Goal: Task Accomplishment & Management: Manage account settings

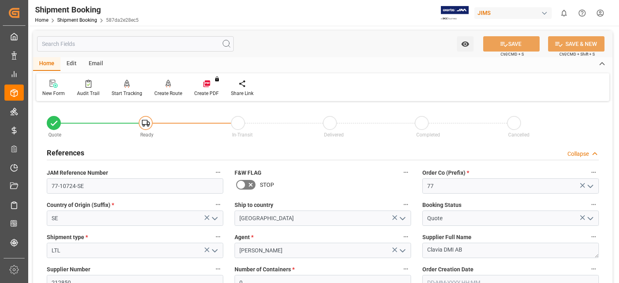
click at [300, 119] on div "In-Transit" at bounding box center [277, 127] width 92 height 23
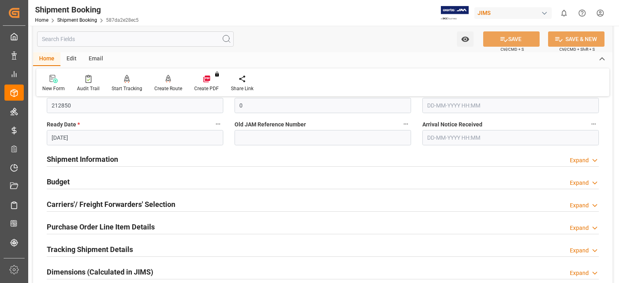
scroll to position [202, 0]
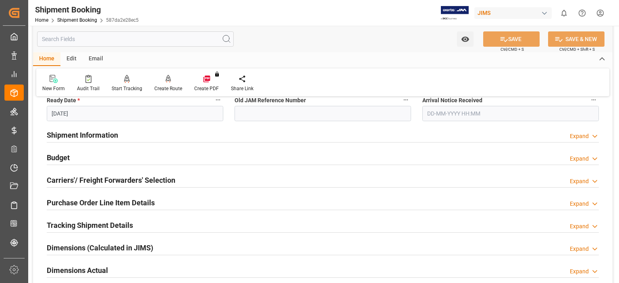
click at [98, 180] on h2 "Carriers'/ Freight Forwarders' Selection" at bounding box center [111, 180] width 129 height 11
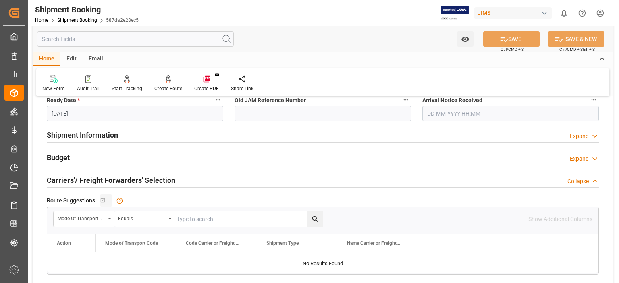
scroll to position [268, 0]
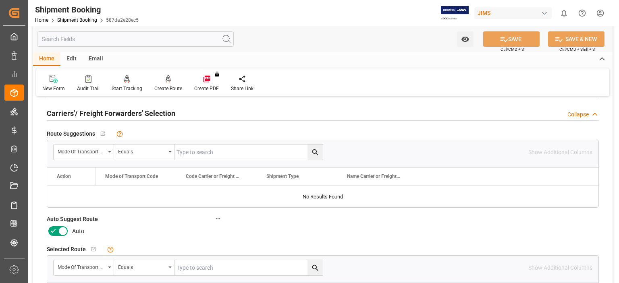
click at [59, 233] on icon at bounding box center [63, 232] width 10 height 10
click at [0, 0] on input "checkbox" at bounding box center [0, 0] width 0 height 0
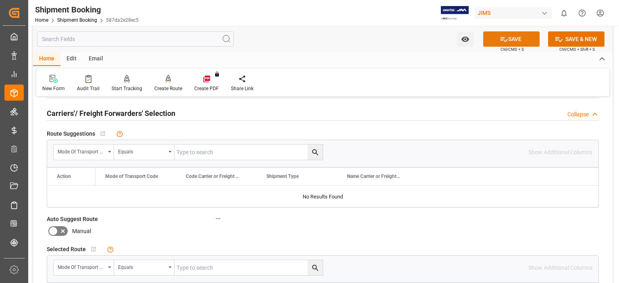
click at [502, 41] on icon at bounding box center [504, 39] width 8 height 8
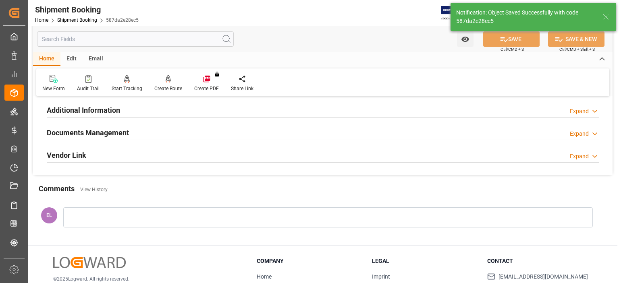
scroll to position [107, 0]
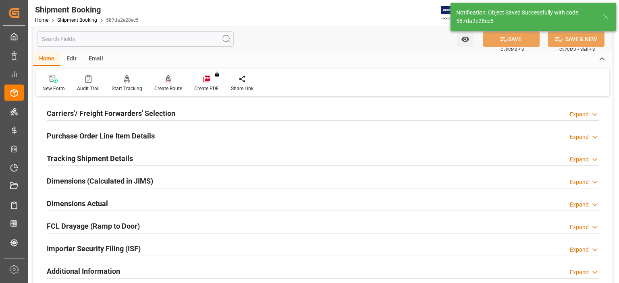
click at [168, 82] on icon at bounding box center [168, 83] width 4 height 2
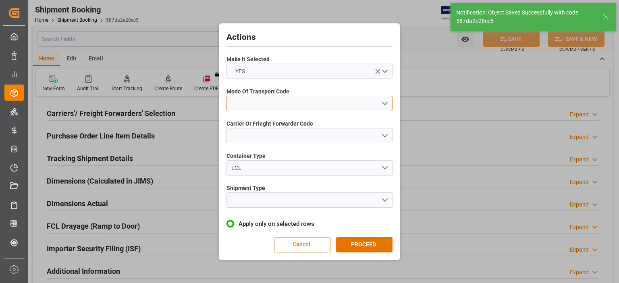
click at [248, 104] on button "open menu" at bounding box center [310, 103] width 166 height 15
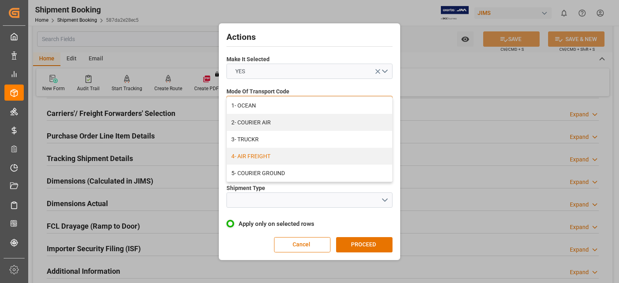
click at [265, 158] on div "4- AIR FREIGHT" at bounding box center [309, 156] width 165 height 17
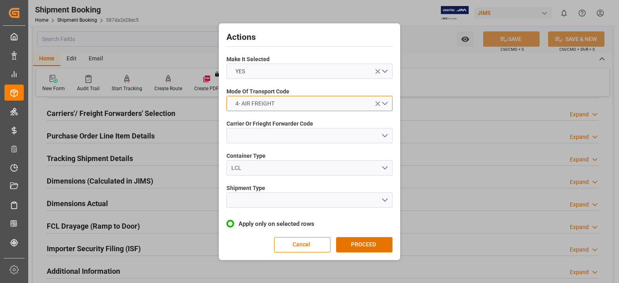
click at [276, 105] on span "4- AIR FREIGHT" at bounding box center [254, 104] width 47 height 8
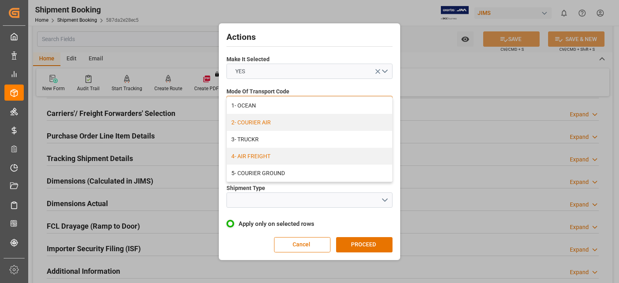
click at [269, 122] on div "2- COURIER AIR" at bounding box center [309, 122] width 165 height 17
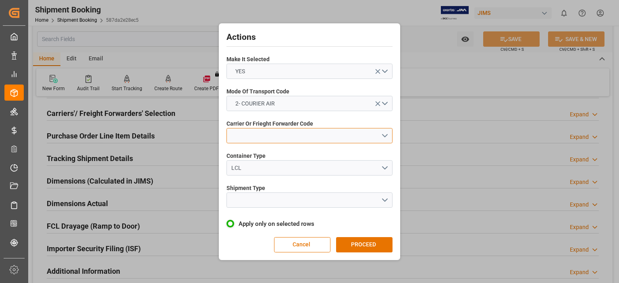
click at [261, 133] on button "open menu" at bounding box center [310, 135] width 166 height 15
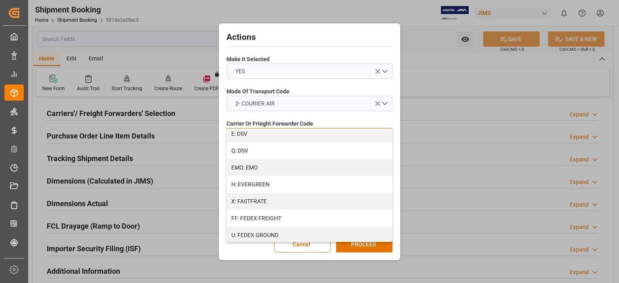
scroll to position [202, 0]
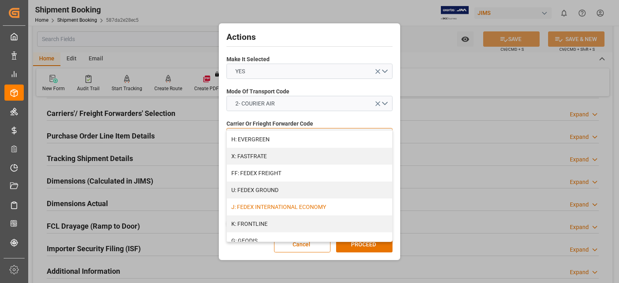
click at [283, 211] on div "J: FEDEX INTERNATIONAL ECONOMY" at bounding box center [309, 207] width 165 height 17
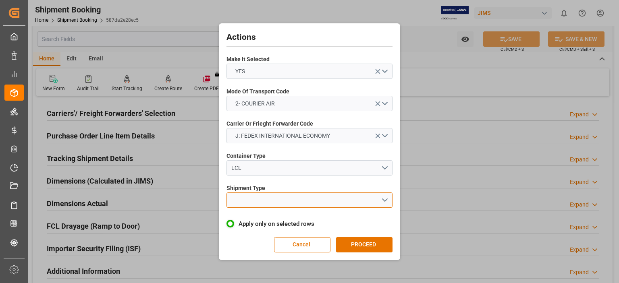
click at [256, 200] on button "open menu" at bounding box center [310, 200] width 166 height 15
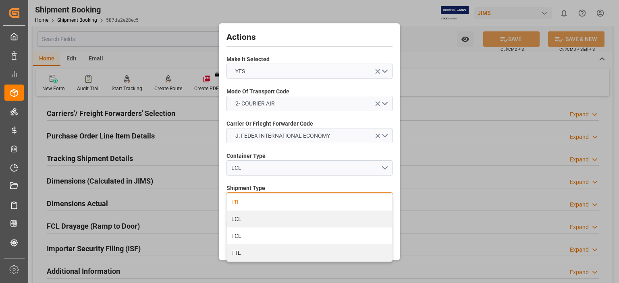
click at [261, 203] on div "LTL" at bounding box center [309, 202] width 165 height 17
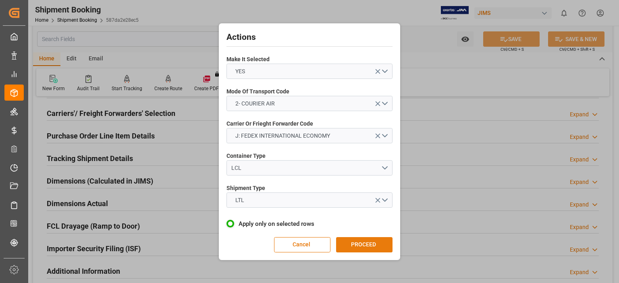
click at [356, 243] on button "PROCEED" at bounding box center [364, 244] width 56 height 15
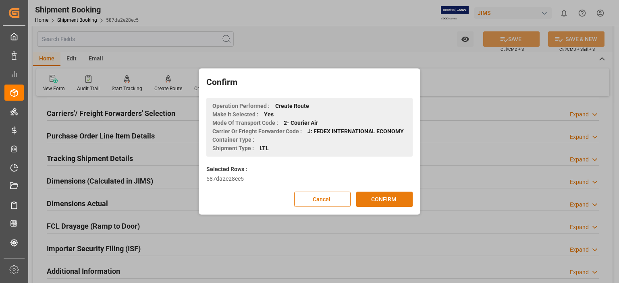
click at [387, 201] on button "CONFIRM" at bounding box center [384, 199] width 56 height 15
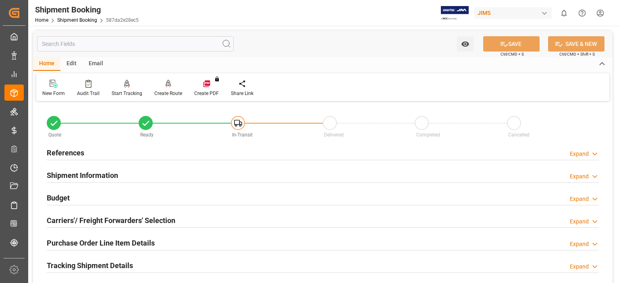
click at [133, 244] on h2 "Purchase Order Line Item Details" at bounding box center [101, 243] width 108 height 11
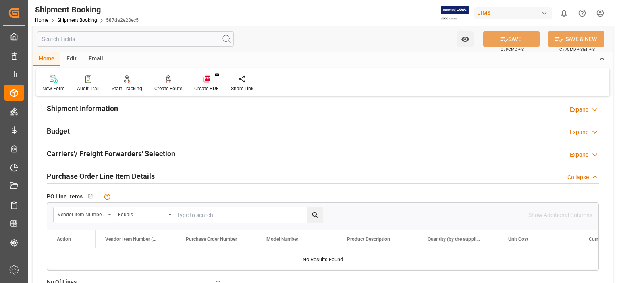
click at [79, 176] on h2 "Purchase Order Line Item Details" at bounding box center [101, 176] width 108 height 11
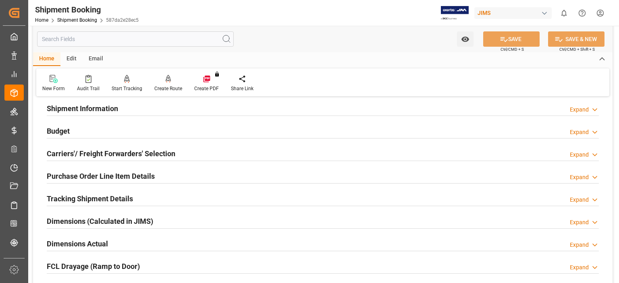
click at [74, 198] on h2 "Tracking Shipment Details" at bounding box center [90, 199] width 86 height 11
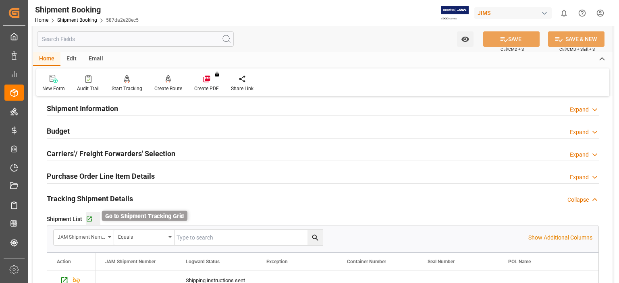
click at [87, 219] on icon "button" at bounding box center [89, 219] width 7 height 7
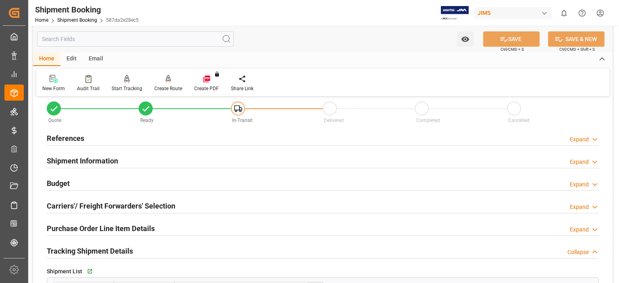
scroll to position [0, 0]
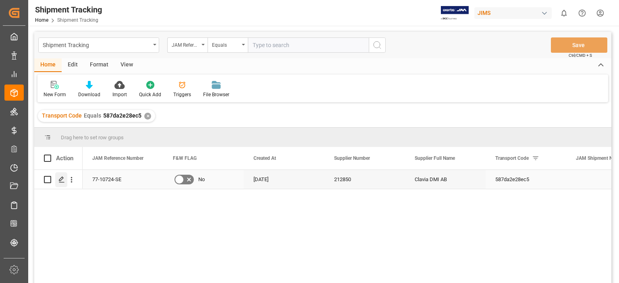
click at [60, 181] on polygon "Press SPACE to select this row." at bounding box center [61, 179] width 4 height 4
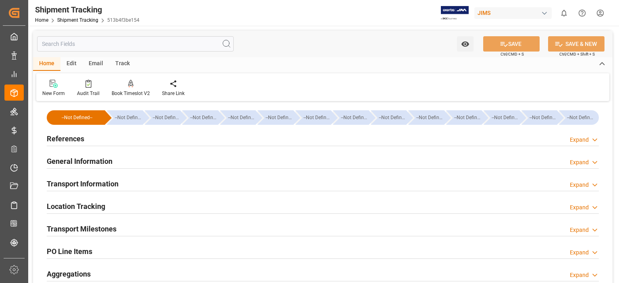
type input "[DATE]"
click at [68, 133] on h2 "References" at bounding box center [65, 138] width 37 height 11
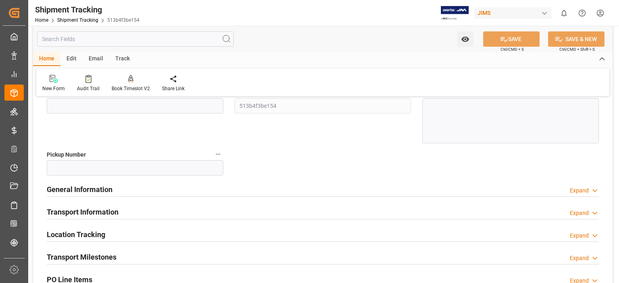
scroll to position [134, 0]
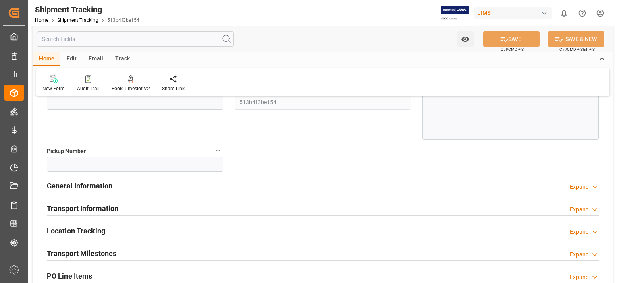
click at [83, 184] on h2 "General Information" at bounding box center [80, 186] width 66 height 11
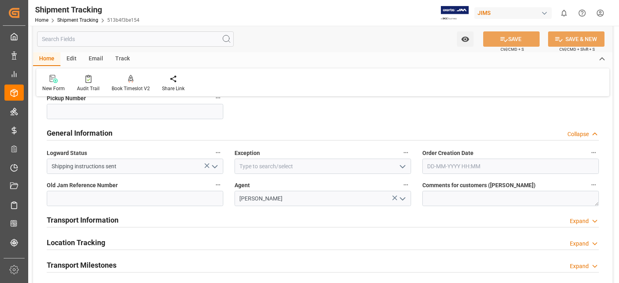
scroll to position [202, 0]
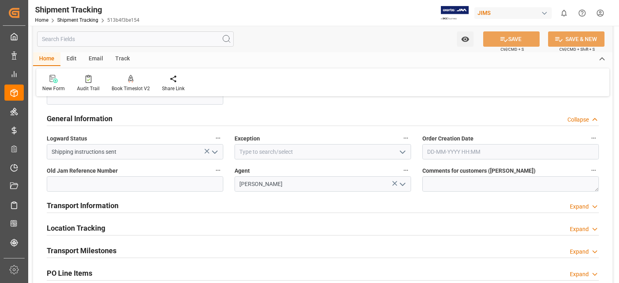
click at [403, 149] on icon "open menu" at bounding box center [403, 153] width 10 height 10
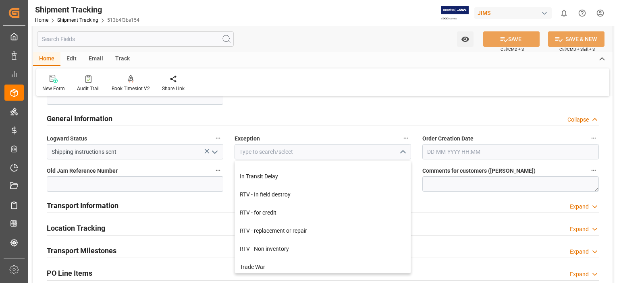
scroll to position [395, 0]
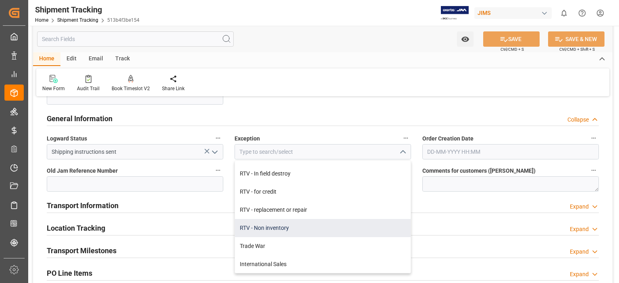
click at [308, 230] on div "RTV - Non inventory" at bounding box center [323, 228] width 176 height 18
type input "RTV - Non inventory"
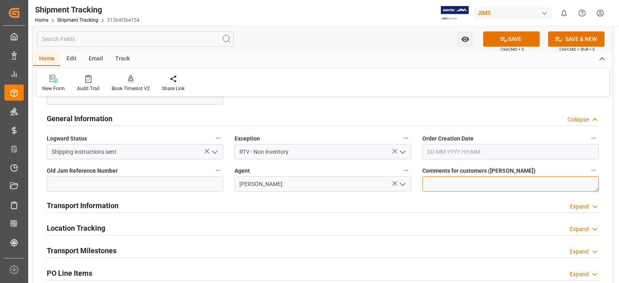
click at [465, 185] on textarea at bounding box center [510, 184] width 177 height 15
type textarea "d"
click at [453, 182] on textarea "DAP" at bounding box center [510, 184] width 177 height 15
type textarea "DAP Stockhelm, Sweden"
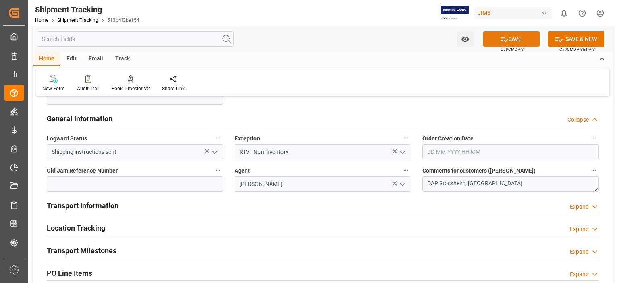
click at [506, 37] on icon at bounding box center [504, 39] width 8 height 8
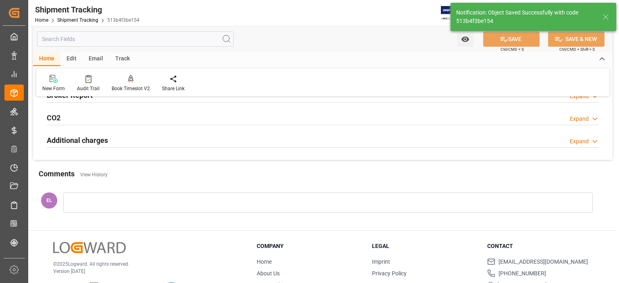
scroll to position [43, 0]
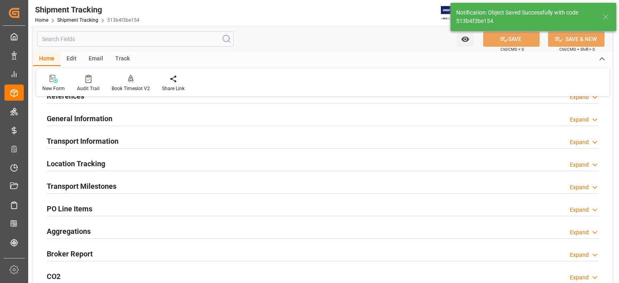
click at [97, 142] on h2 "Transport Information" at bounding box center [83, 141] width 72 height 11
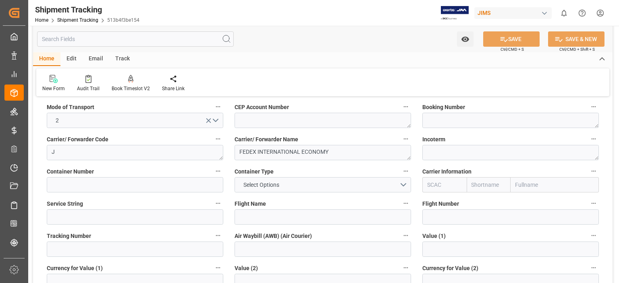
scroll to position [110, 0]
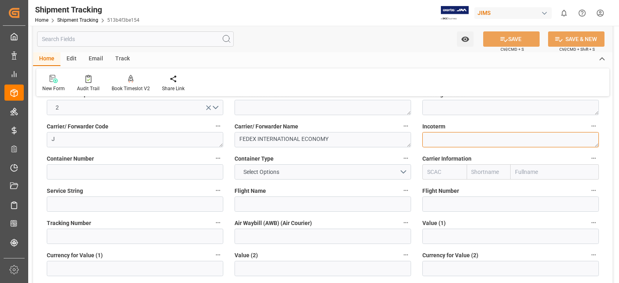
click at [447, 139] on textarea at bounding box center [510, 139] width 177 height 15
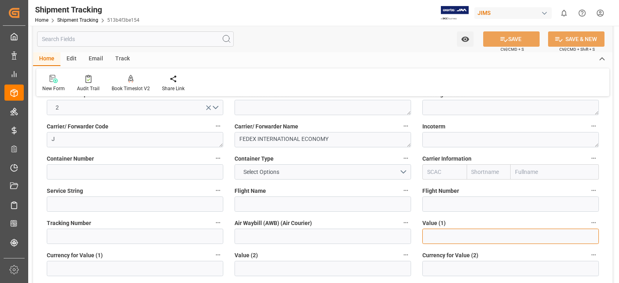
click at [446, 233] on input "text" at bounding box center [510, 236] width 177 height 15
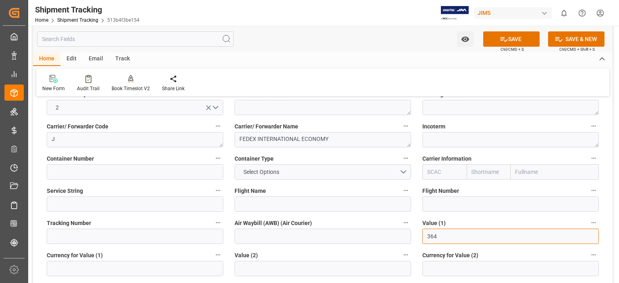
type input "364"
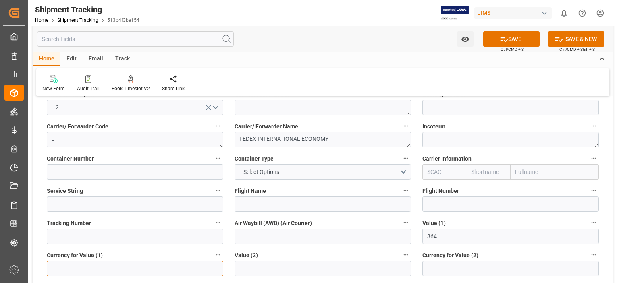
click at [113, 268] on input at bounding box center [135, 268] width 177 height 15
type input "USD"
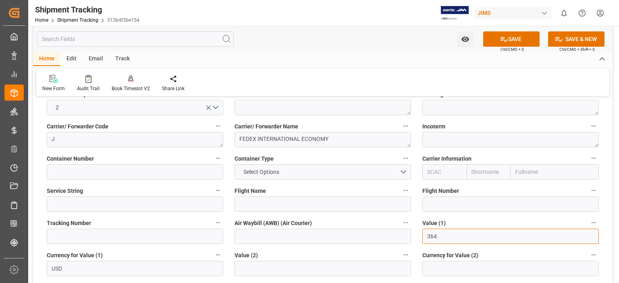
click at [427, 239] on input "364" at bounding box center [510, 236] width 177 height 15
type input "-364"
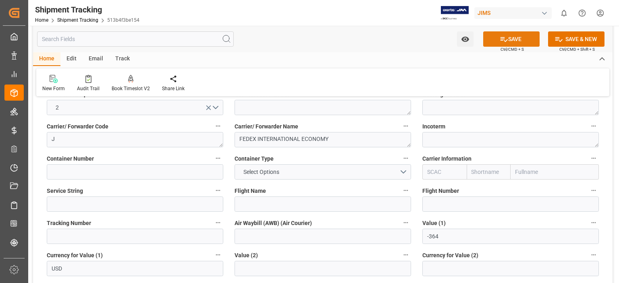
click at [508, 37] on button "SAVE" at bounding box center [511, 38] width 56 height 15
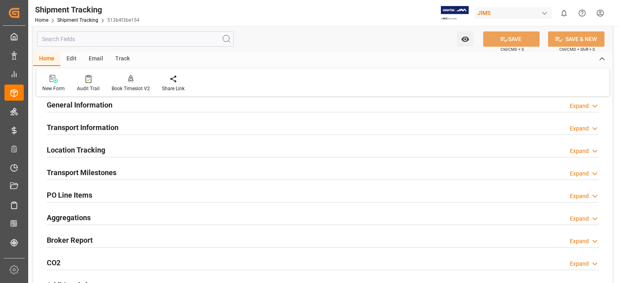
scroll to position [43, 0]
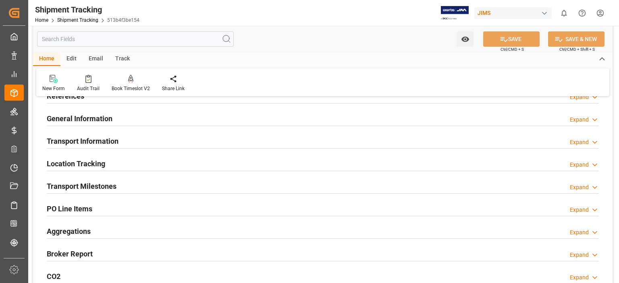
click at [99, 183] on h2 "Transport Milestones" at bounding box center [82, 186] width 70 height 11
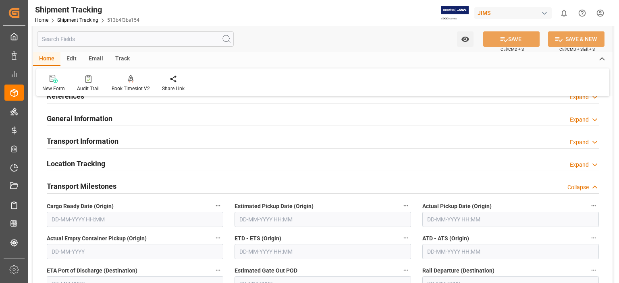
click at [79, 144] on h2 "Transport Information" at bounding box center [83, 141] width 72 height 11
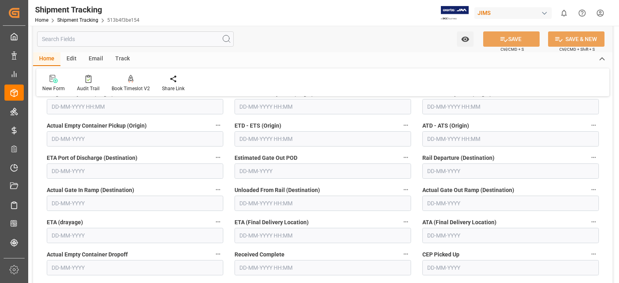
scroll to position [379, 0]
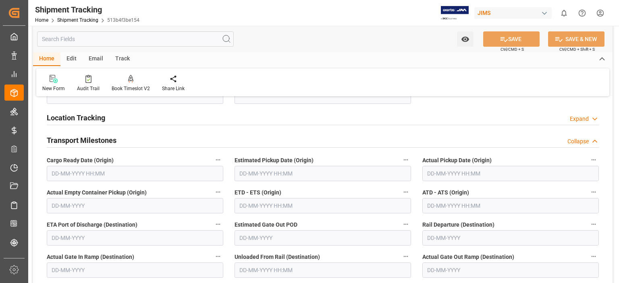
click at [69, 175] on input "text" at bounding box center [135, 173] width 177 height 15
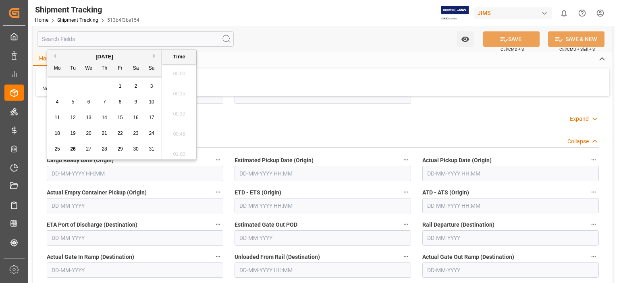
scroll to position [889, 0]
click at [74, 149] on span "26" at bounding box center [72, 149] width 5 height 6
type input "[DATE] 00:00"
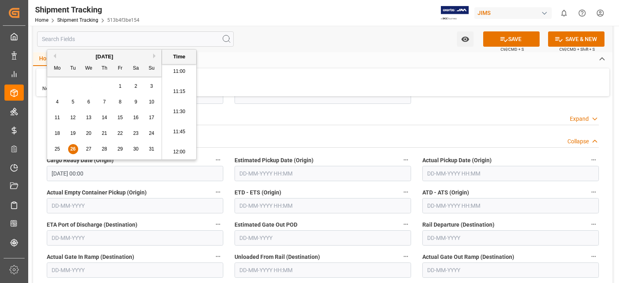
click at [264, 174] on input "text" at bounding box center [323, 173] width 177 height 15
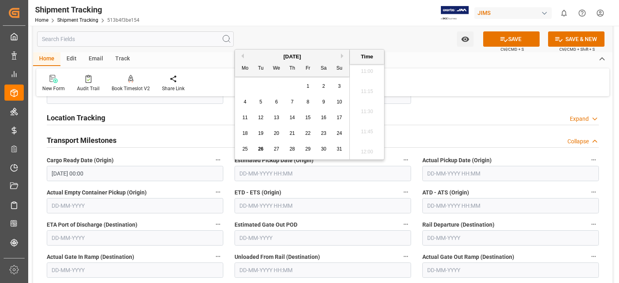
click at [261, 148] on span "26" at bounding box center [260, 149] width 5 height 6
type input "[DATE] 00:00"
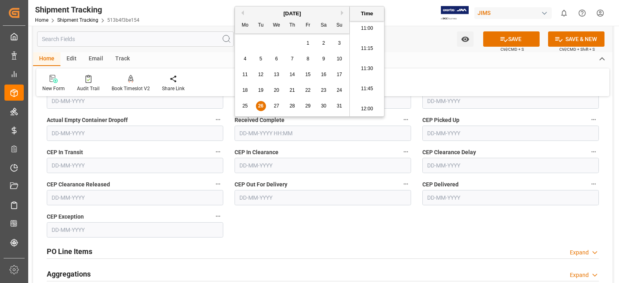
scroll to position [513, 0]
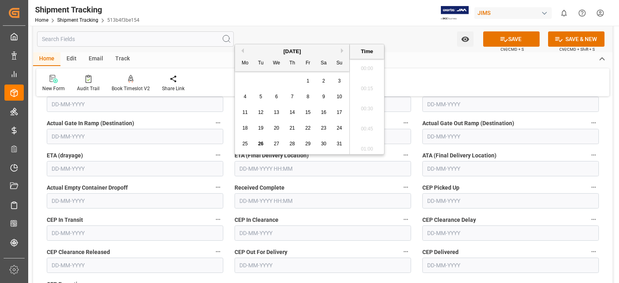
click at [257, 169] on input "text" at bounding box center [323, 168] width 177 height 15
click at [324, 145] on span "30" at bounding box center [323, 144] width 5 height 6
type input "30-08-2025 00:00"
click at [514, 37] on button "SAVE" at bounding box center [511, 38] width 56 height 15
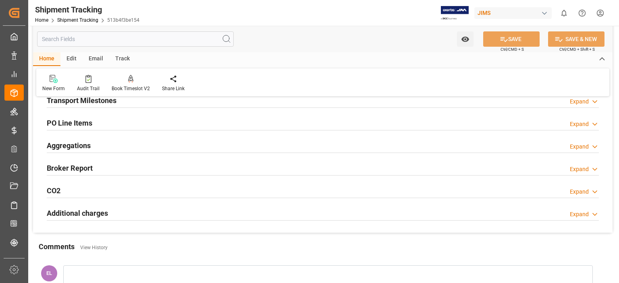
scroll to position [105, 0]
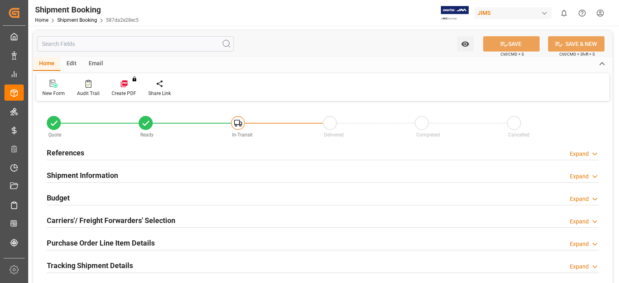
type input "0"
type input "[DATE]"
click at [71, 154] on h2 "References" at bounding box center [65, 153] width 37 height 11
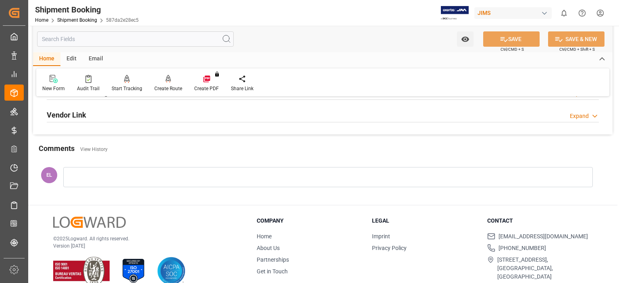
scroll to position [403, 0]
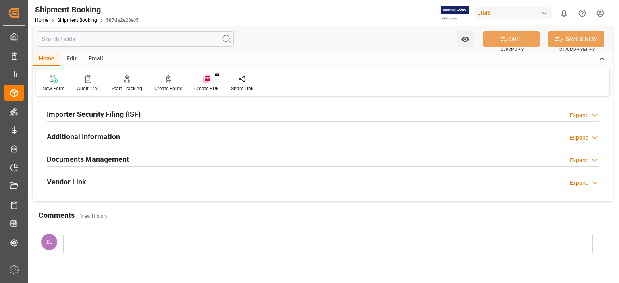
click at [108, 155] on h2 "Documents Management" at bounding box center [88, 159] width 82 height 11
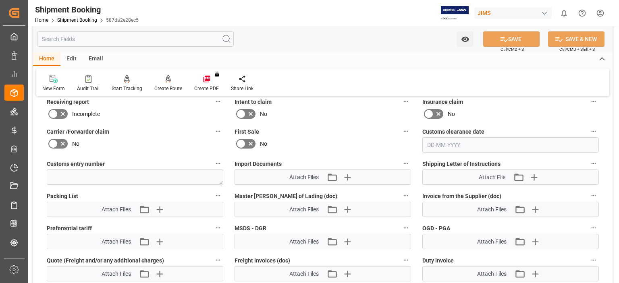
scroll to position [537, 0]
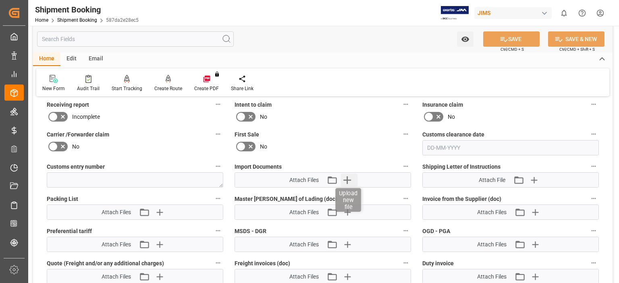
click at [345, 176] on icon "button" at bounding box center [347, 180] width 13 height 13
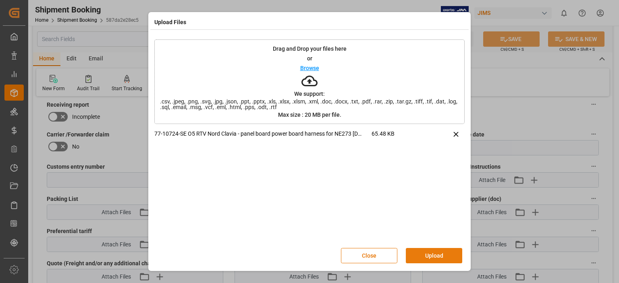
click at [431, 259] on button "Upload" at bounding box center [434, 255] width 56 height 15
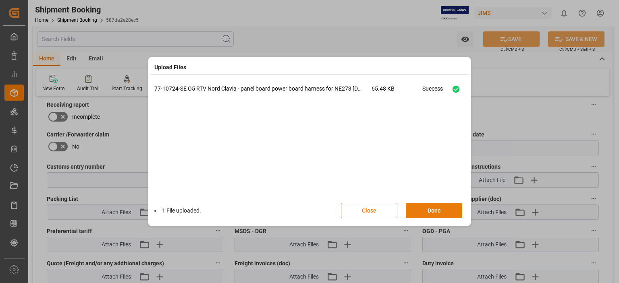
click at [429, 212] on button "Done" at bounding box center [434, 210] width 56 height 15
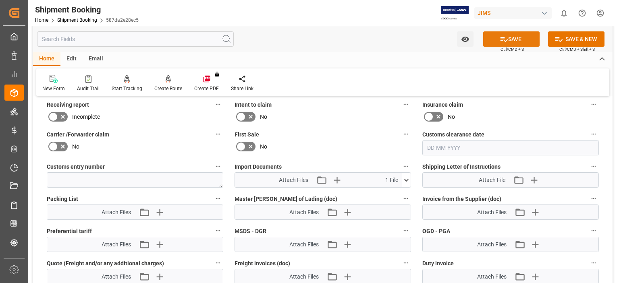
click at [516, 38] on button "SAVE" at bounding box center [511, 38] width 56 height 15
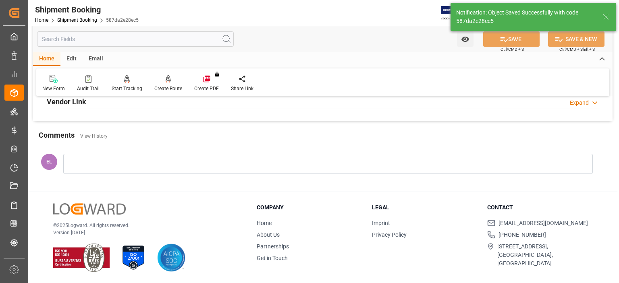
scroll to position [321, 0]
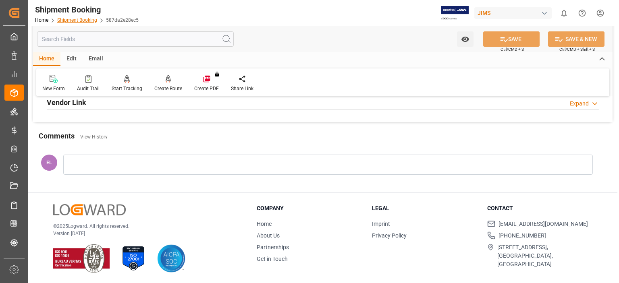
click at [76, 19] on link "Shipment Booking" at bounding box center [77, 20] width 40 height 6
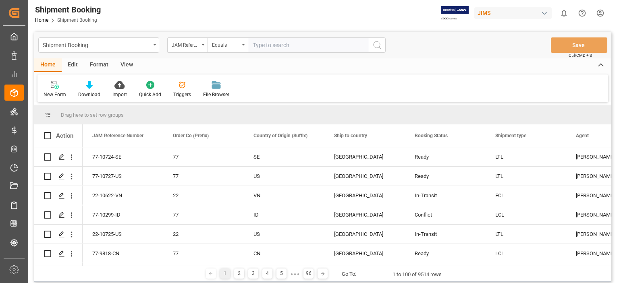
click at [304, 45] on input "text" at bounding box center [308, 44] width 121 height 15
click at [284, 44] on input "text" at bounding box center [308, 44] width 121 height 15
type input "77-10671-us"
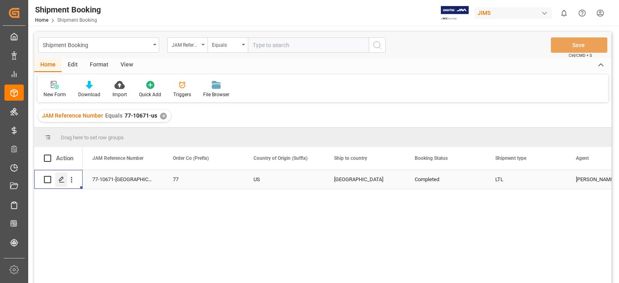
click at [58, 181] on icon "Press SPACE to select this row." at bounding box center [61, 180] width 6 height 6
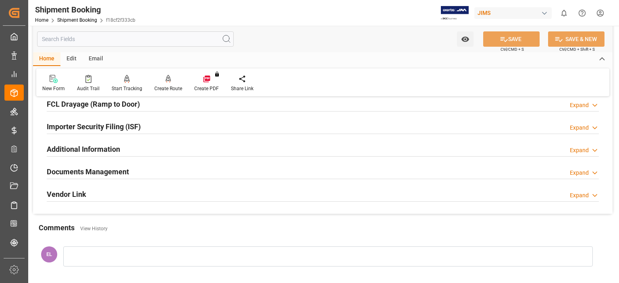
scroll to position [268, 0]
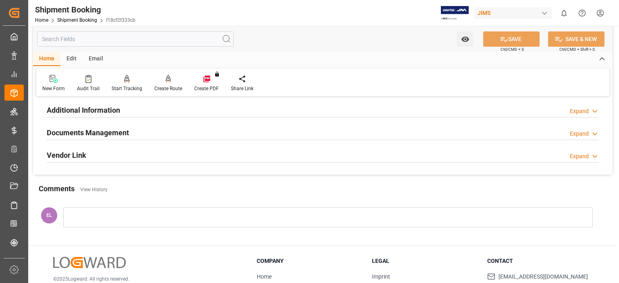
click at [91, 211] on div at bounding box center [328, 218] width 530 height 20
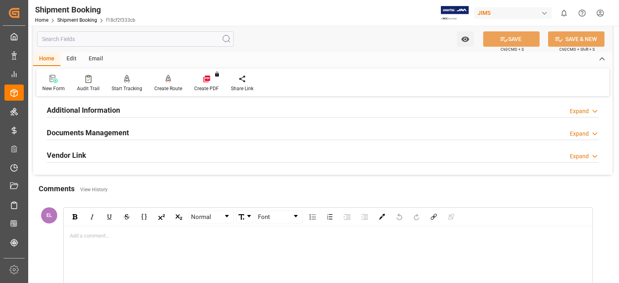
click at [100, 108] on h2 "Additional Information" at bounding box center [83, 110] width 73 height 11
click at [101, 247] on div "Add a comment..." at bounding box center [328, 262] width 528 height 71
click at [100, 235] on div "SI#" at bounding box center [328, 236] width 516 height 8
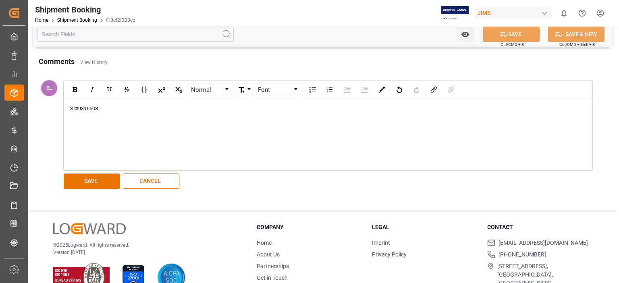
scroll to position [468, 0]
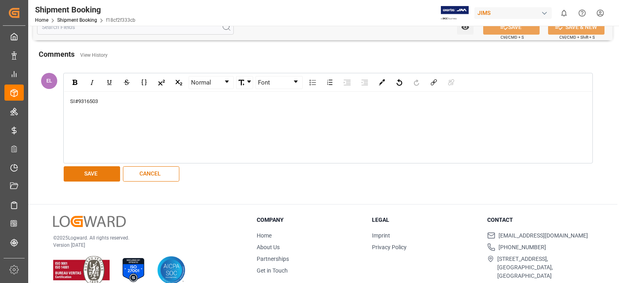
click at [103, 172] on button "SAVE" at bounding box center [92, 173] width 56 height 15
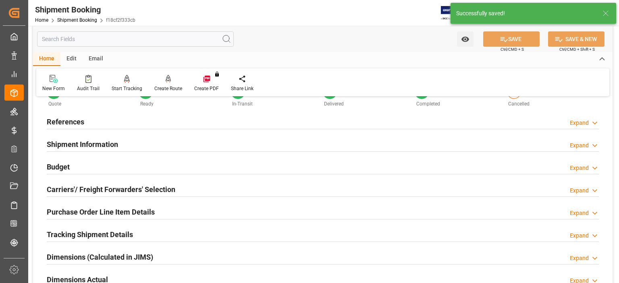
scroll to position [0, 0]
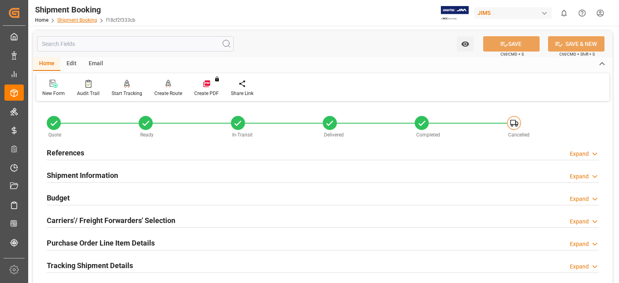
click at [73, 18] on link "Shipment Booking" at bounding box center [77, 20] width 40 height 6
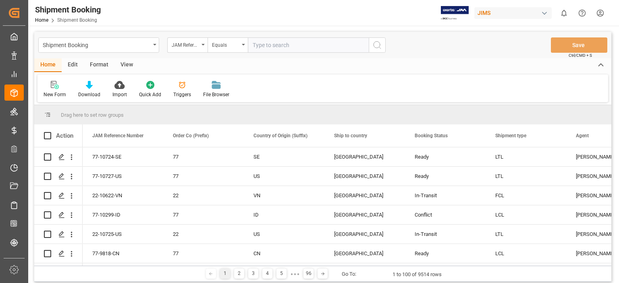
click at [271, 44] on input "text" at bounding box center [308, 44] width 121 height 15
type input "77-10688-US"
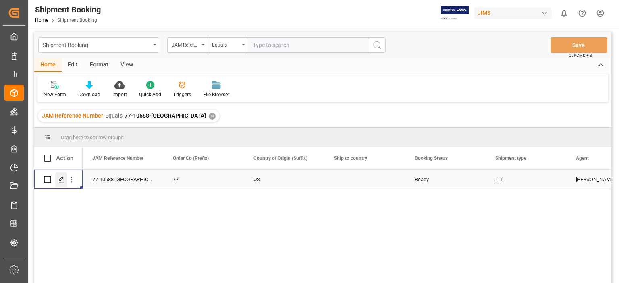
click at [64, 181] on icon "Press SPACE to select this row." at bounding box center [61, 180] width 6 height 6
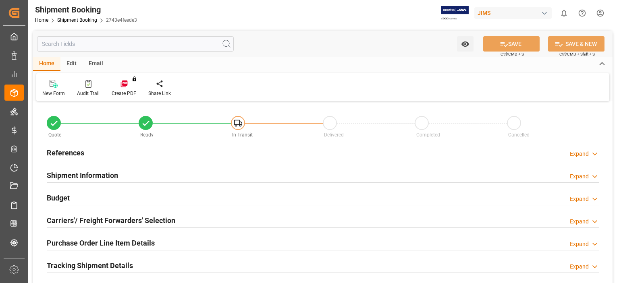
type input "0"
click at [79, 153] on h2 "References" at bounding box center [65, 153] width 37 height 11
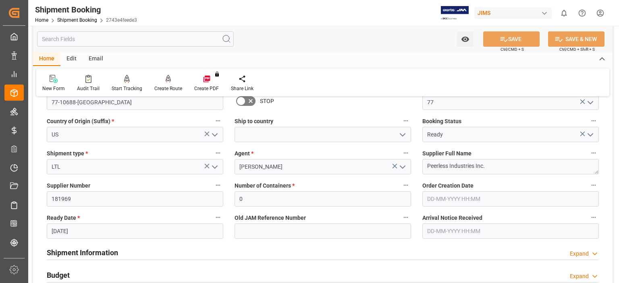
scroll to position [134, 0]
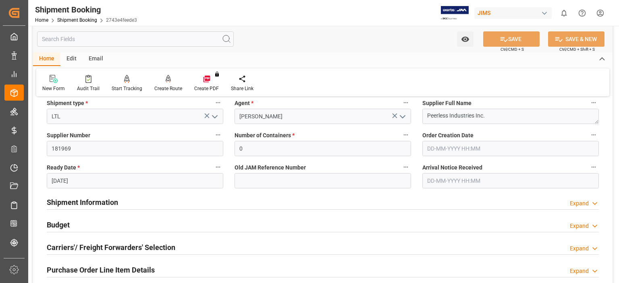
click at [69, 183] on input "20-09-2025" at bounding box center [135, 180] width 177 height 15
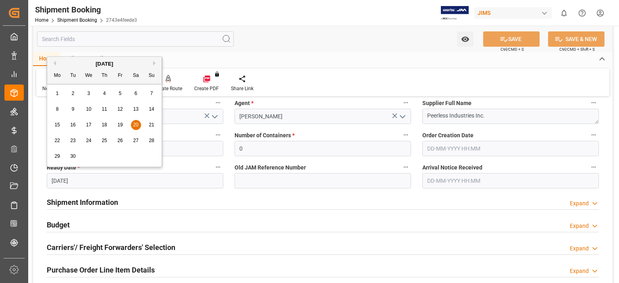
click at [56, 112] on span "8" at bounding box center [57, 109] width 3 height 6
type input "08-09-2025"
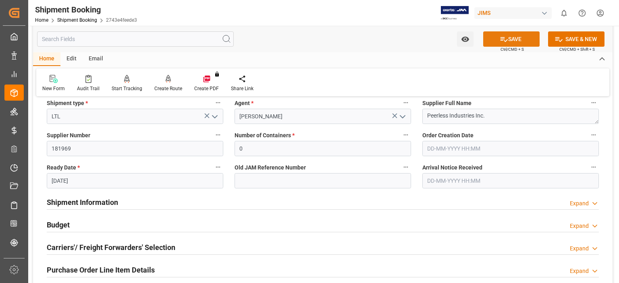
click at [508, 38] on button "SAVE" at bounding box center [511, 38] width 56 height 15
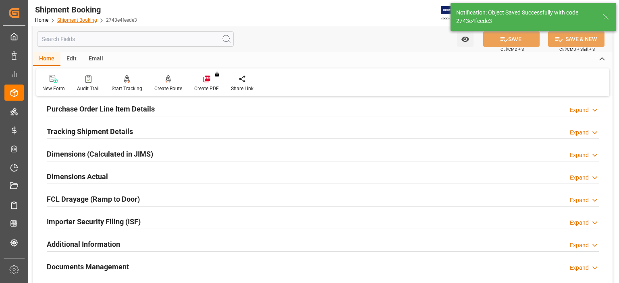
click at [85, 21] on link "Shipment Booking" at bounding box center [77, 20] width 40 height 6
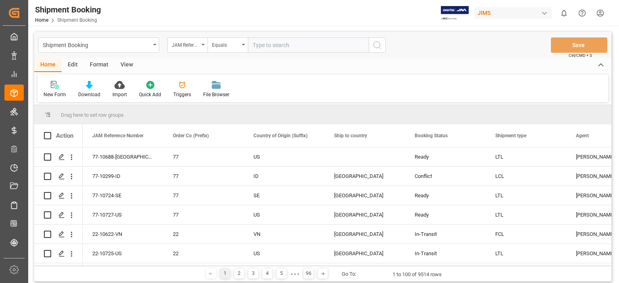
click at [283, 46] on input "text" at bounding box center [308, 44] width 121 height 15
type input "77-10696-US"
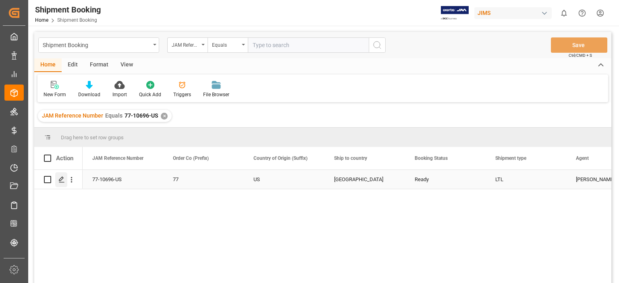
click at [61, 180] on polygon "Press SPACE to select this row." at bounding box center [61, 179] width 4 height 4
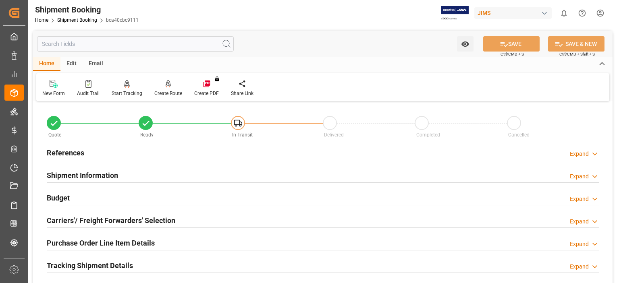
click at [65, 200] on h2 "Budget" at bounding box center [58, 198] width 23 height 11
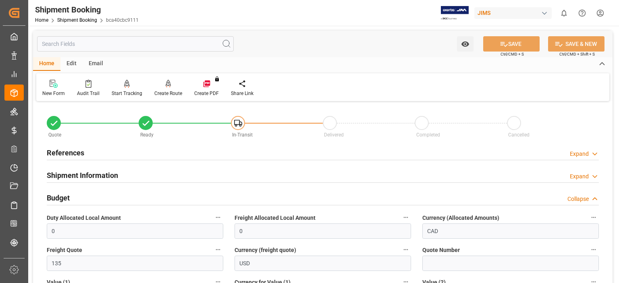
click at [74, 155] on h2 "References" at bounding box center [65, 153] width 37 height 11
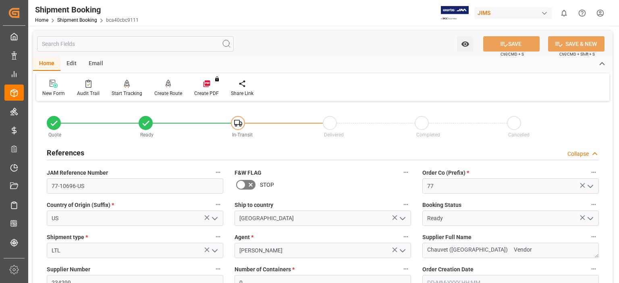
click at [74, 154] on h2 "References" at bounding box center [65, 153] width 37 height 11
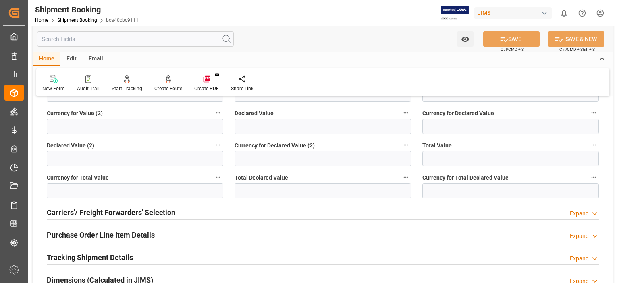
scroll to position [268, 0]
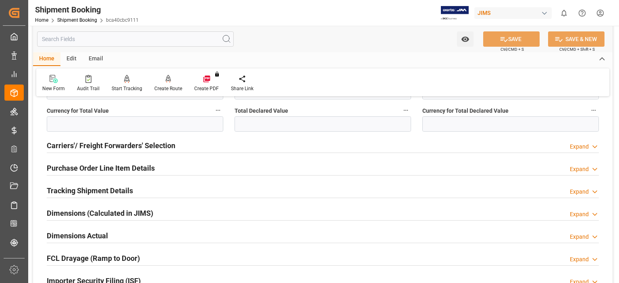
click at [91, 145] on h2 "Carriers'/ Freight Forwarders' Selection" at bounding box center [111, 145] width 129 height 11
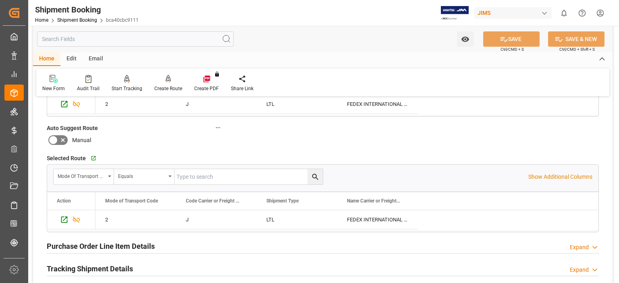
scroll to position [403, 0]
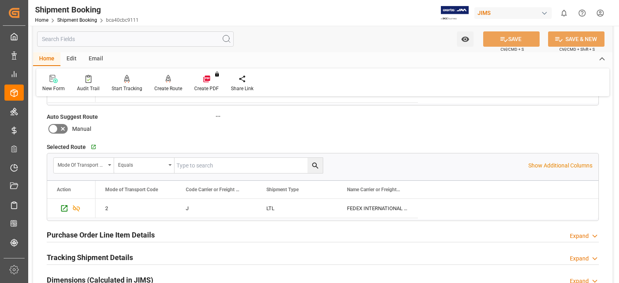
click at [98, 234] on h2 "Purchase Order Line Item Details" at bounding box center [101, 235] width 108 height 11
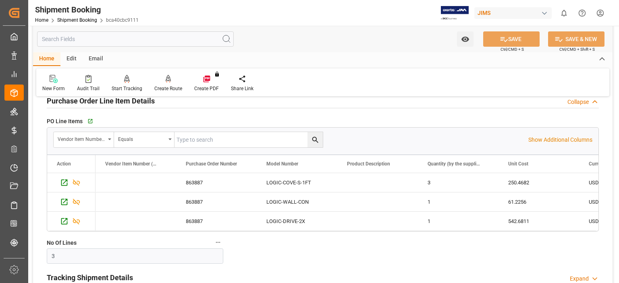
scroll to position [605, 0]
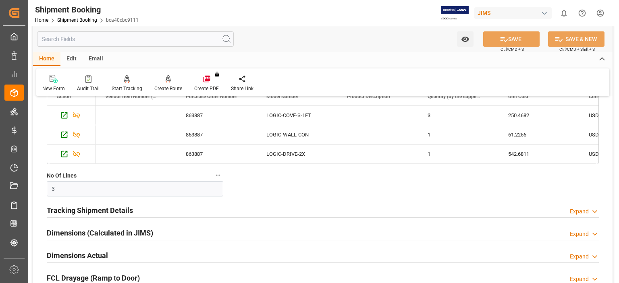
click at [94, 211] on h2 "Tracking Shipment Details" at bounding box center [90, 210] width 86 height 11
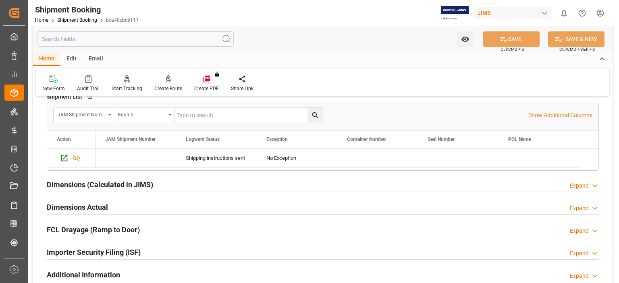
scroll to position [672, 0]
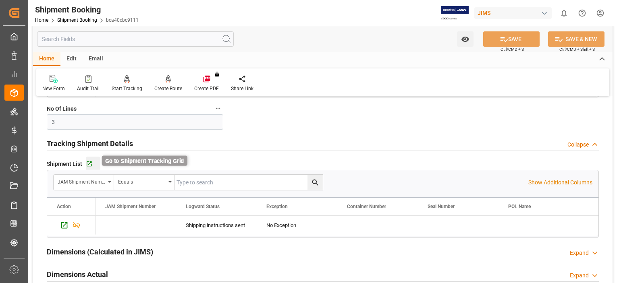
click at [89, 165] on icon "button" at bounding box center [89, 164] width 7 height 7
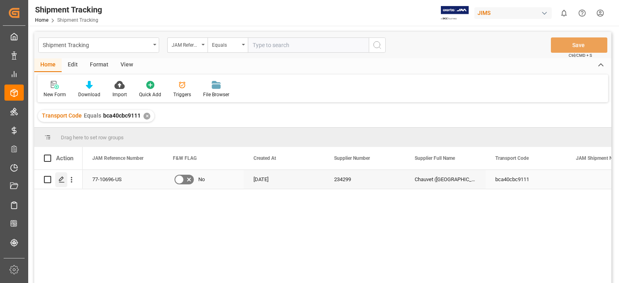
click at [62, 180] on icon "Press SPACE to select this row." at bounding box center [61, 180] width 6 height 6
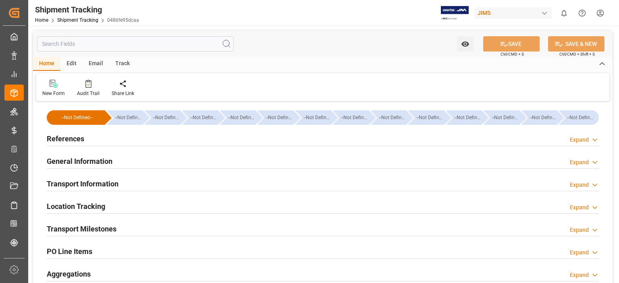
type input "974"
click at [78, 182] on h2 "Transport Information" at bounding box center [83, 184] width 72 height 11
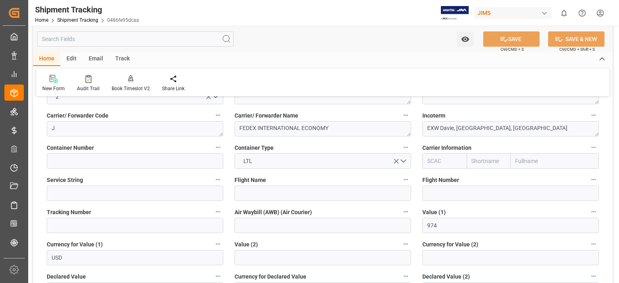
scroll to position [134, 0]
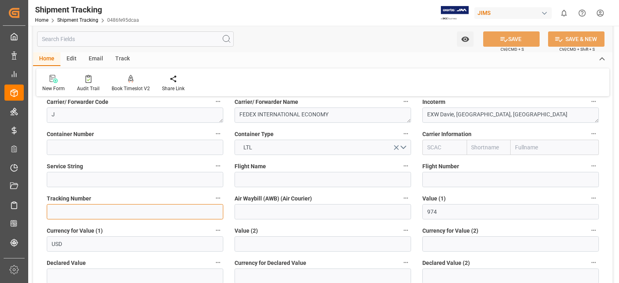
click at [105, 209] on input at bounding box center [135, 211] width 177 height 15
paste input "4529 8578 8981"
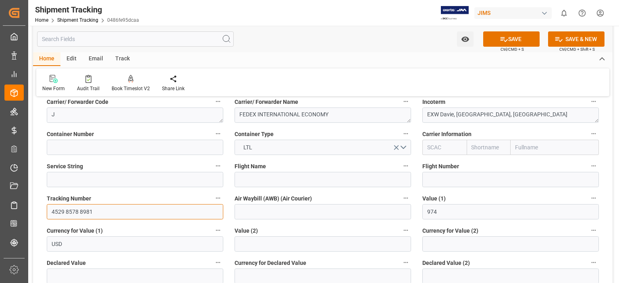
type input "4529 8578 8981"
click at [239, 210] on input at bounding box center [323, 211] width 177 height 15
paste input "4529 8578 8981"
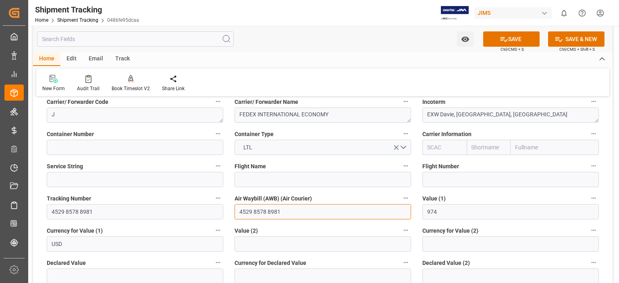
click at [268, 211] on input "4529 8578 8981" at bounding box center [323, 211] width 177 height 15
type input "452985788981"
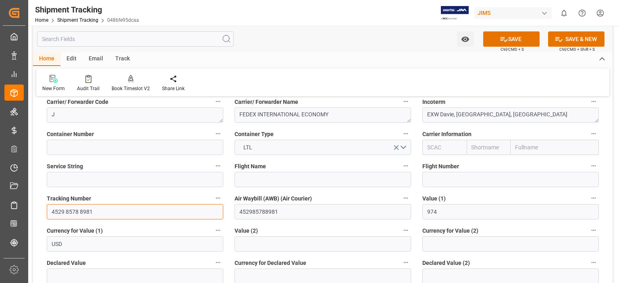
click at [79, 213] on input "4529 8578 8981" at bounding box center [135, 211] width 177 height 15
type input "452985788981"
click at [511, 40] on button "SAVE" at bounding box center [511, 38] width 56 height 15
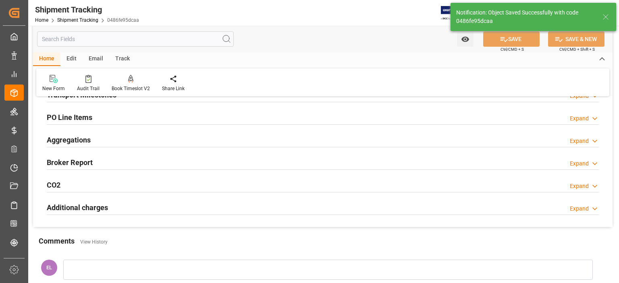
scroll to position [67, 0]
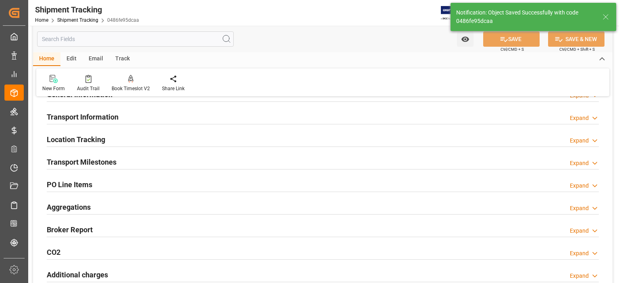
click at [105, 159] on h2 "Transport Milestones" at bounding box center [82, 162] width 70 height 11
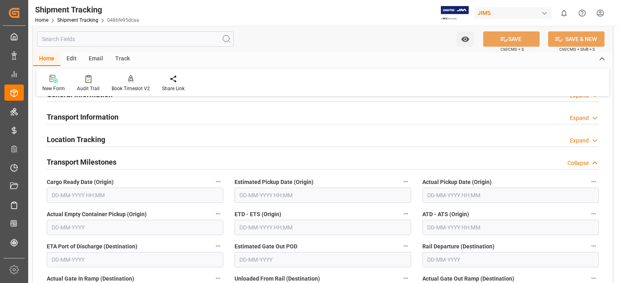
click at [89, 194] on input "text" at bounding box center [135, 195] width 177 height 15
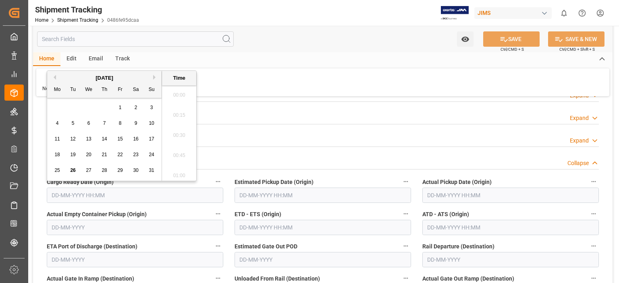
scroll to position [889, 0]
click at [58, 171] on span "25" at bounding box center [56, 171] width 5 height 6
type input "25-08-2025 00:00"
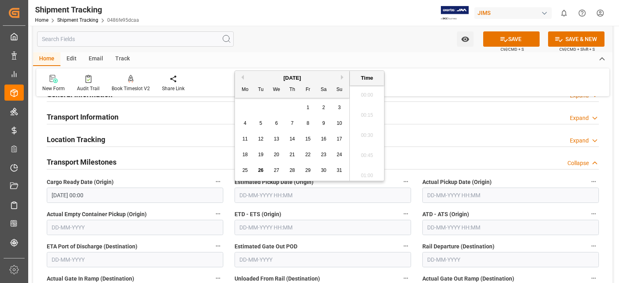
click at [256, 196] on input "text" at bounding box center [323, 195] width 177 height 15
click at [243, 169] on span "25" at bounding box center [244, 171] width 5 height 6
type input "[DATE] 00:00"
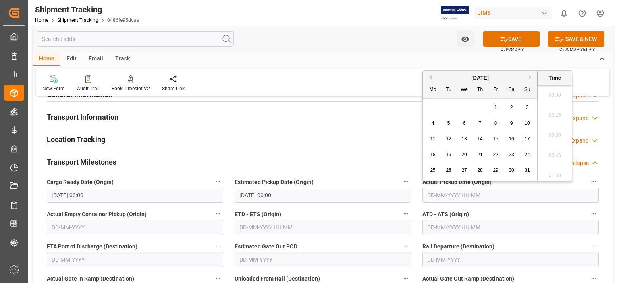
click at [445, 196] on input "text" at bounding box center [510, 195] width 177 height 15
click at [433, 170] on span "25" at bounding box center [432, 171] width 5 height 6
type input "[DATE] 00:00"
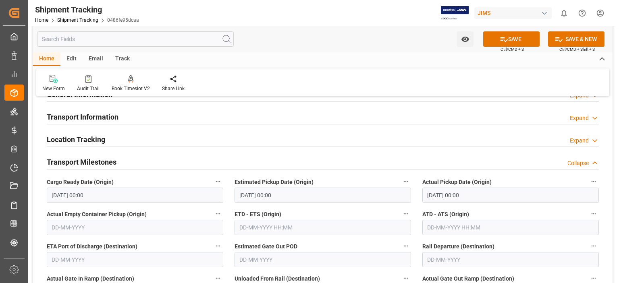
click at [344, 125] on div "Transport Information Expand" at bounding box center [323, 117] width 564 height 23
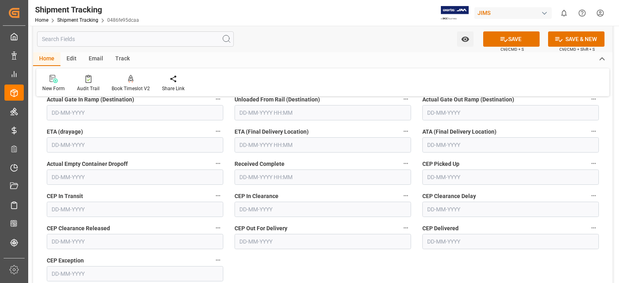
scroll to position [268, 0]
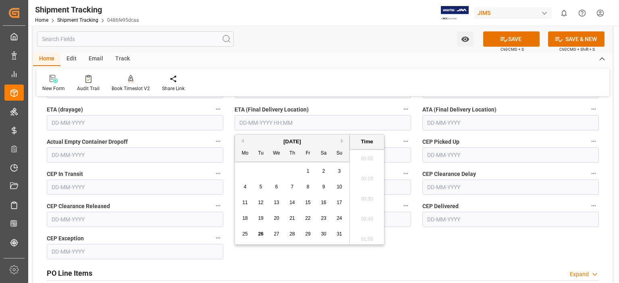
click at [252, 121] on input "text" at bounding box center [323, 122] width 177 height 15
click at [261, 235] on span "26" at bounding box center [260, 234] width 5 height 6
type input "26-08-2025 00:00"
click at [374, 83] on div "New Form Audit Trail Book Timeslot V2 Book a Timeslot for the shipment Share Li…" at bounding box center [322, 83] width 573 height 28
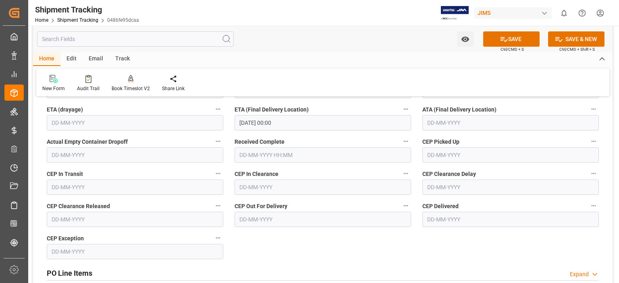
scroll to position [202, 0]
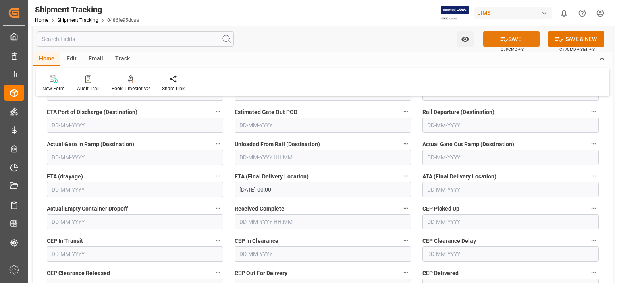
click at [512, 42] on button "SAVE" at bounding box center [511, 38] width 56 height 15
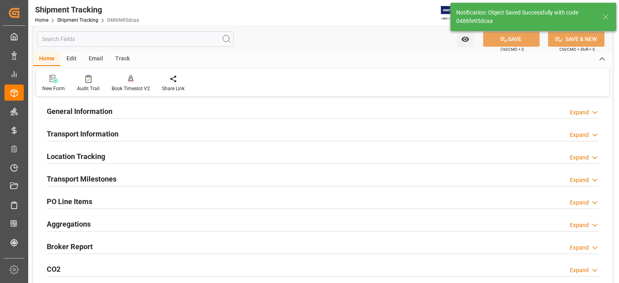
scroll to position [0, 0]
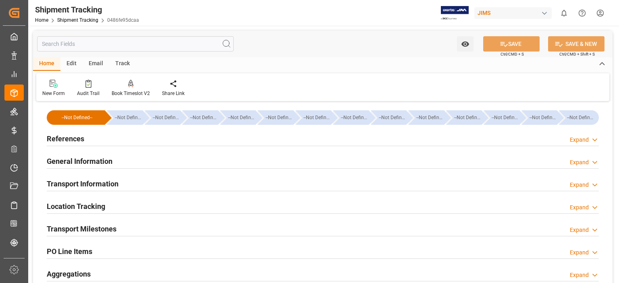
click at [92, 182] on h2 "Transport Information" at bounding box center [83, 184] width 72 height 11
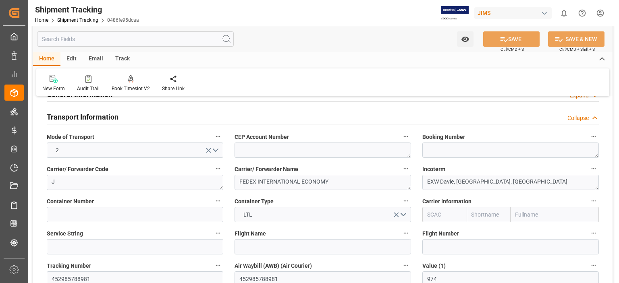
scroll to position [134, 0]
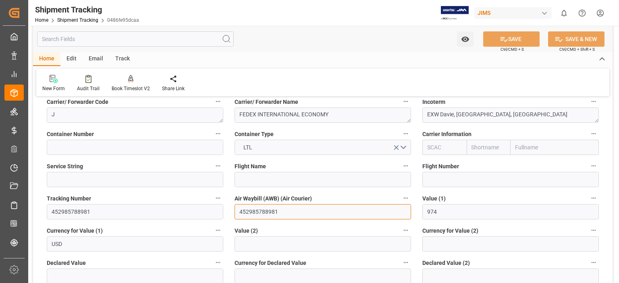
drag, startPoint x: 281, startPoint y: 212, endPoint x: 213, endPoint y: 212, distance: 68.1
click at [213, 212] on div "--Not Defined-- --Not Defined-- --Not Defined-- --Not Defined-- --Not Defined--…" at bounding box center [323, 243] width 580 height 548
click at [68, 21] on link "Shipment Tracking" at bounding box center [77, 20] width 41 height 6
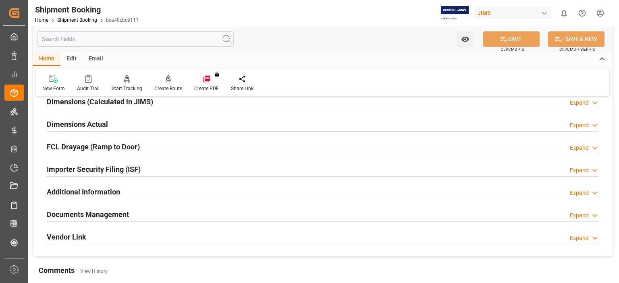
scroll to position [202, 0]
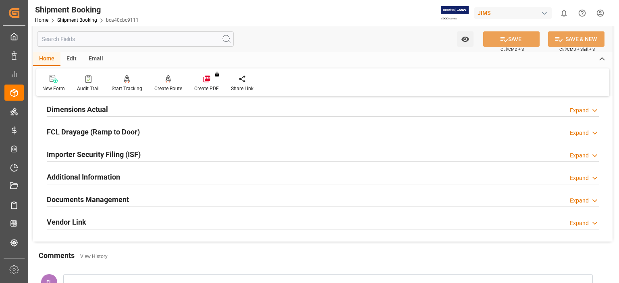
click at [86, 199] on h2 "Documents Management" at bounding box center [88, 199] width 82 height 11
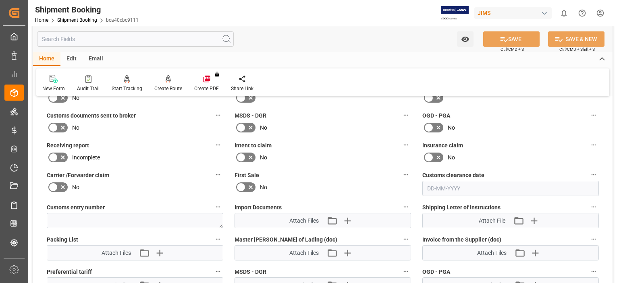
scroll to position [403, 0]
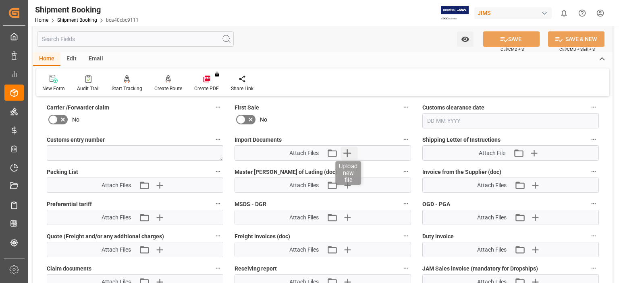
click at [345, 150] on icon "button" at bounding box center [347, 153] width 13 height 13
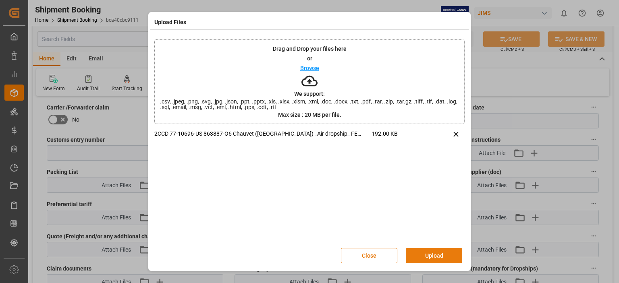
click at [421, 256] on button "Upload" at bounding box center [434, 255] width 56 height 15
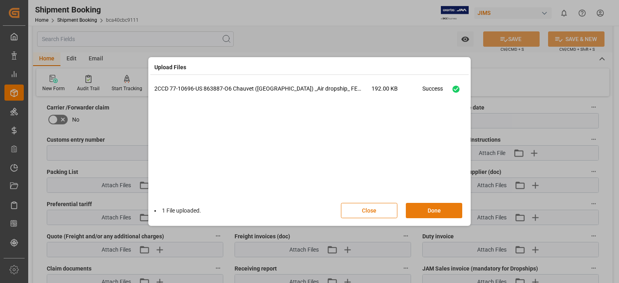
click at [425, 210] on button "Done" at bounding box center [434, 210] width 56 height 15
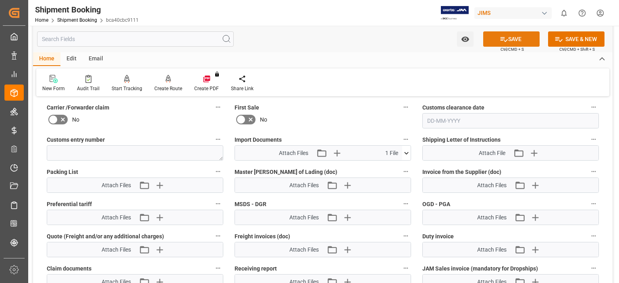
click at [502, 39] on icon at bounding box center [504, 39] width 7 height 5
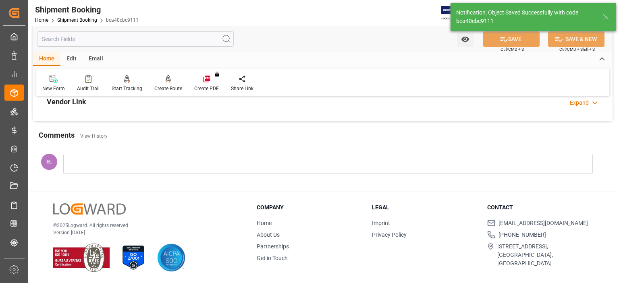
scroll to position [321, 0]
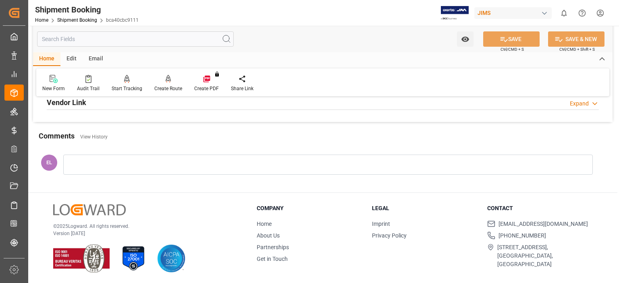
click at [314, 12] on div "Shipment Booking Home Shipment Booking bca40cbc9111 [PERSON_NAME] 0 Notificatio…" at bounding box center [321, 13] width 597 height 26
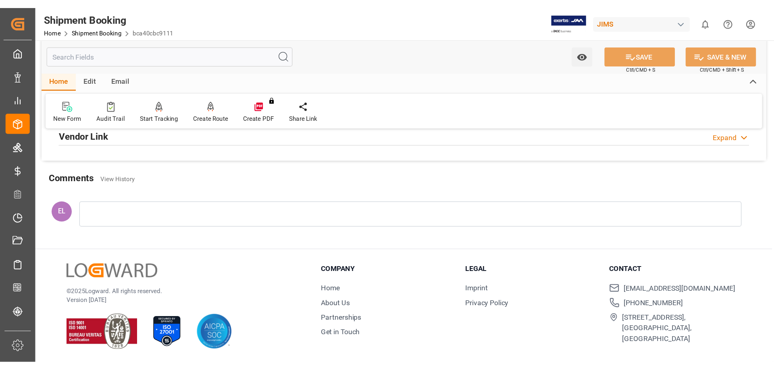
scroll to position [0, 0]
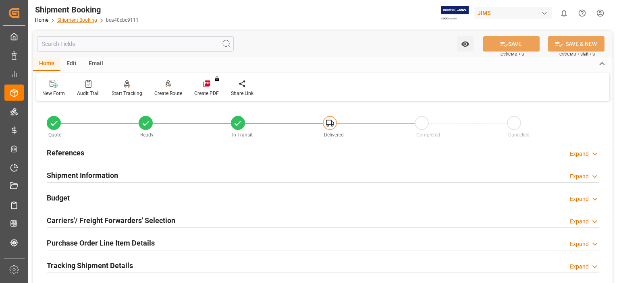
click at [82, 20] on link "Shipment Booking" at bounding box center [77, 20] width 40 height 6
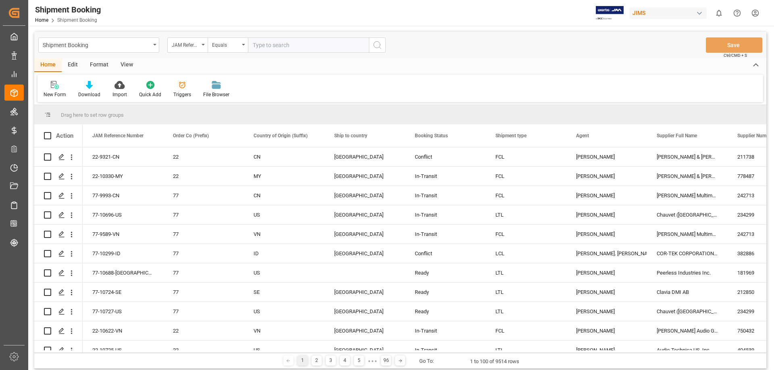
click at [278, 45] on input "text" at bounding box center [308, 44] width 121 height 15
type input "77-10637-US"
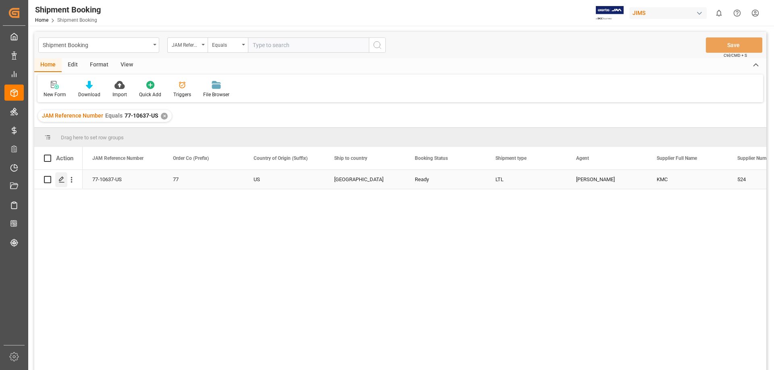
click at [62, 181] on icon "Press SPACE to select this row." at bounding box center [61, 180] width 6 height 6
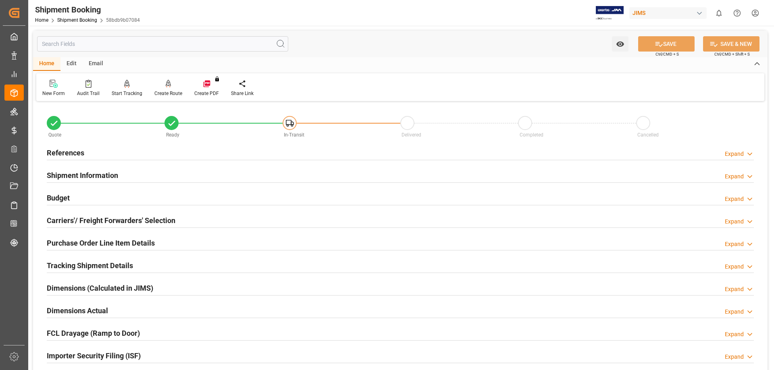
click at [62, 200] on h2 "Budget" at bounding box center [58, 198] width 23 height 11
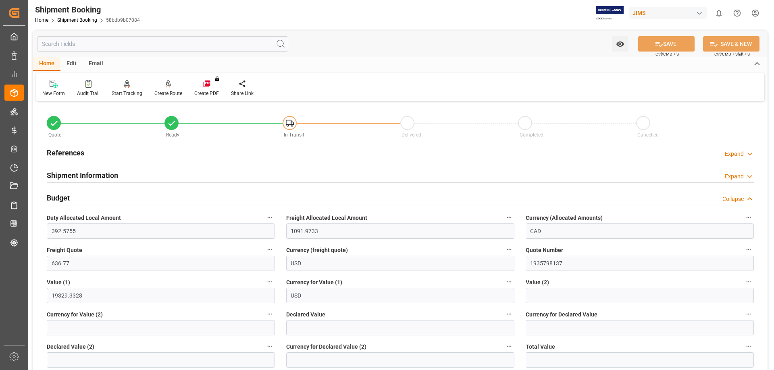
click at [62, 200] on h2 "Budget" at bounding box center [58, 198] width 23 height 11
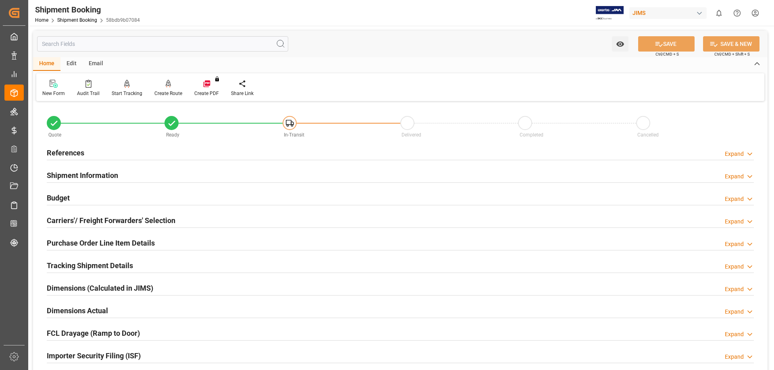
click at [78, 220] on h2 "Carriers'/ Freight Forwarders' Selection" at bounding box center [111, 220] width 129 height 11
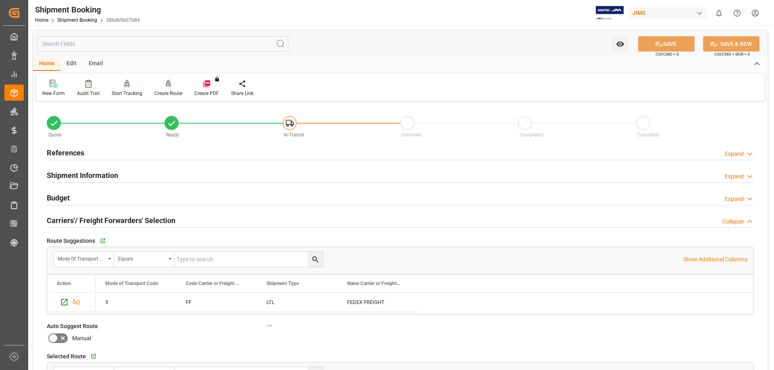
click at [78, 220] on h2 "Carriers'/ Freight Forwarders' Selection" at bounding box center [111, 220] width 129 height 11
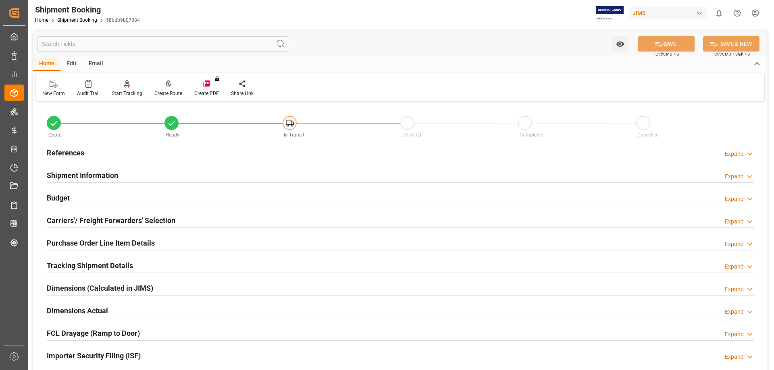
click at [83, 243] on h2 "Purchase Order Line Item Details" at bounding box center [101, 243] width 108 height 11
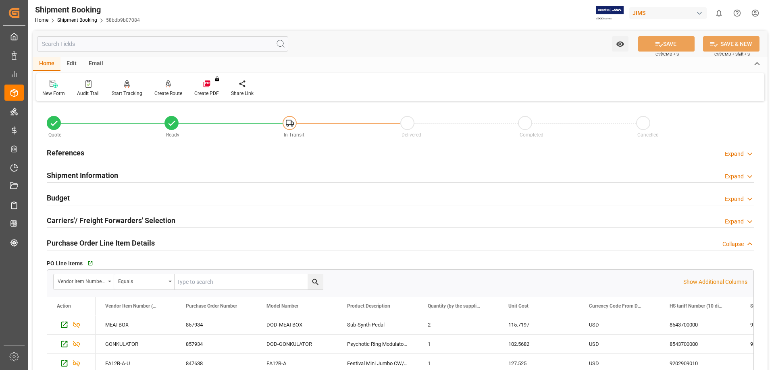
click at [83, 243] on h2 "Purchase Order Line Item Details" at bounding box center [101, 243] width 108 height 11
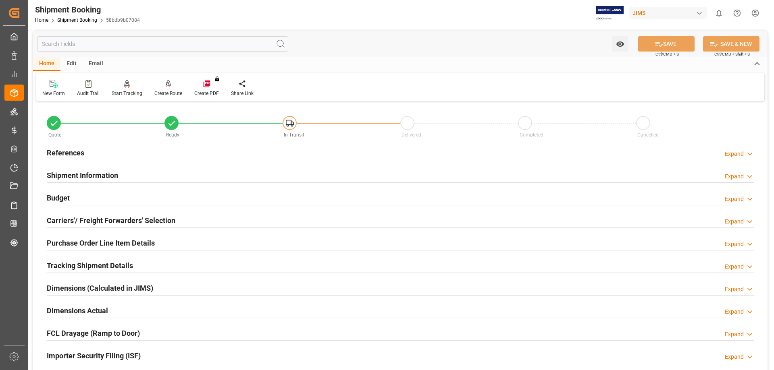
click at [85, 264] on h2 "Tracking Shipment Details" at bounding box center [90, 265] width 86 height 11
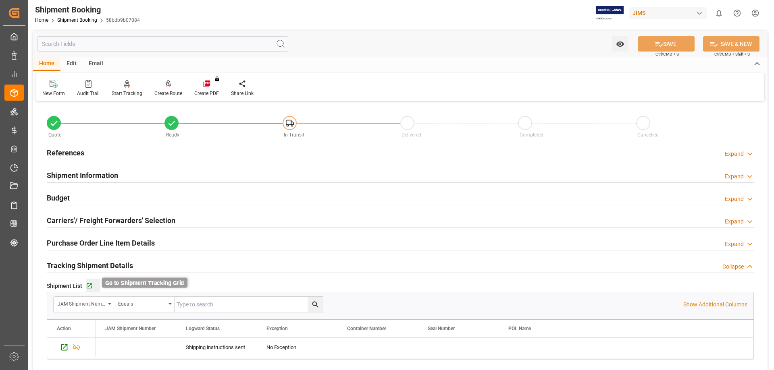
click at [89, 283] on icon "button" at bounding box center [89, 286] width 5 height 5
click at [68, 198] on h2 "Budget" at bounding box center [58, 198] width 23 height 11
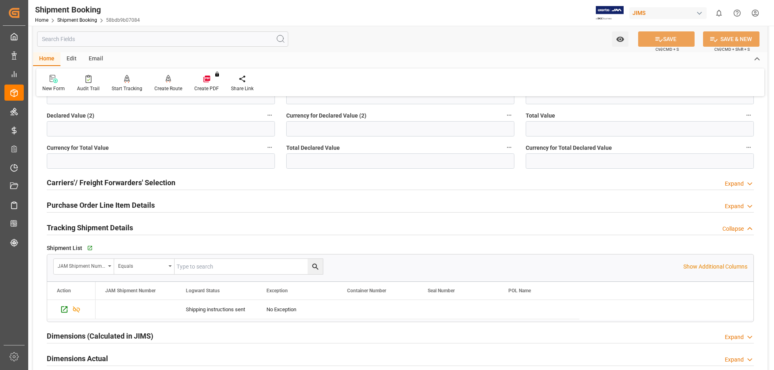
scroll to position [202, 0]
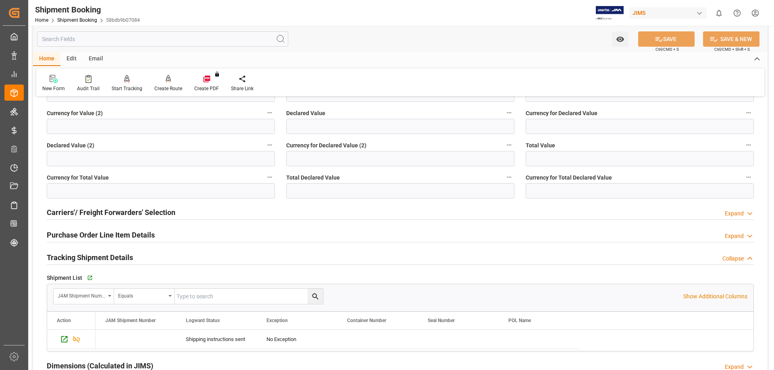
click at [127, 235] on h2 "Purchase Order Line Item Details" at bounding box center [101, 235] width 108 height 11
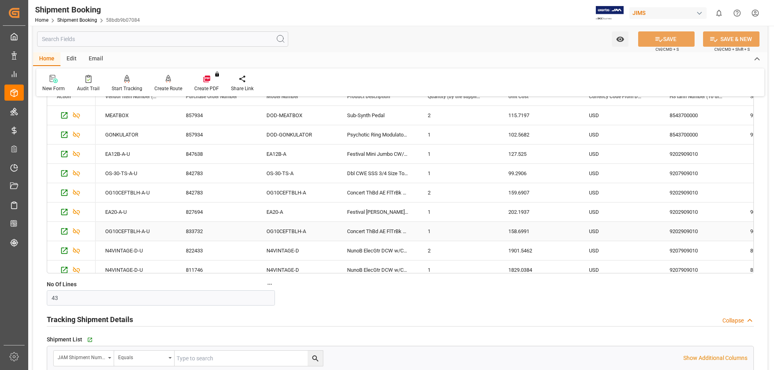
scroll to position [336, 0]
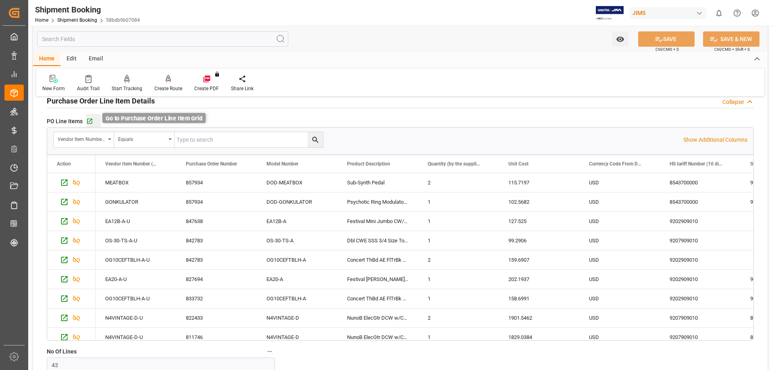
click at [89, 119] on icon "button" at bounding box center [89, 121] width 7 height 7
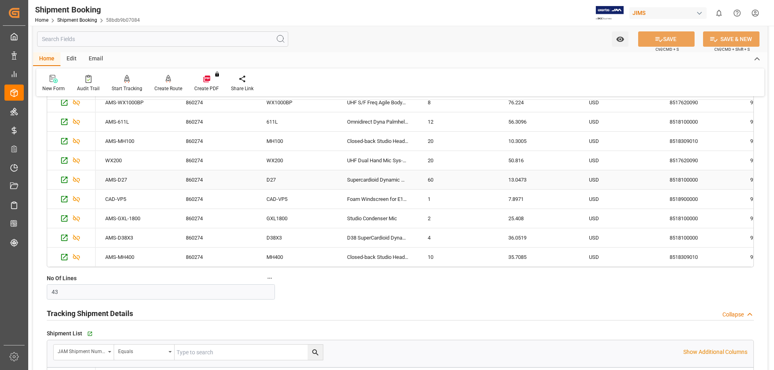
scroll to position [470, 0]
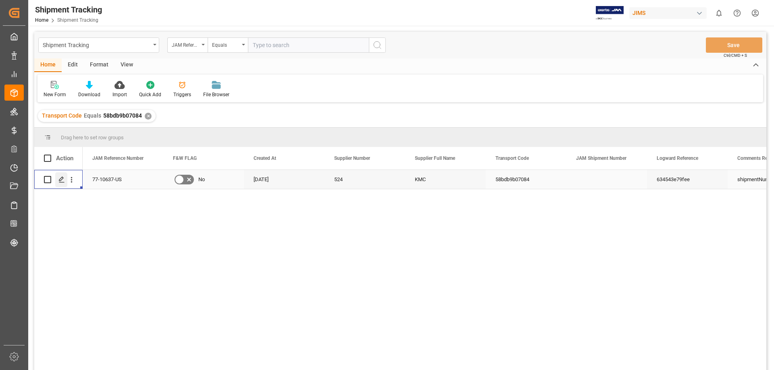
click at [62, 183] on line "Press SPACE to select this row." at bounding box center [61, 183] width 5 height 0
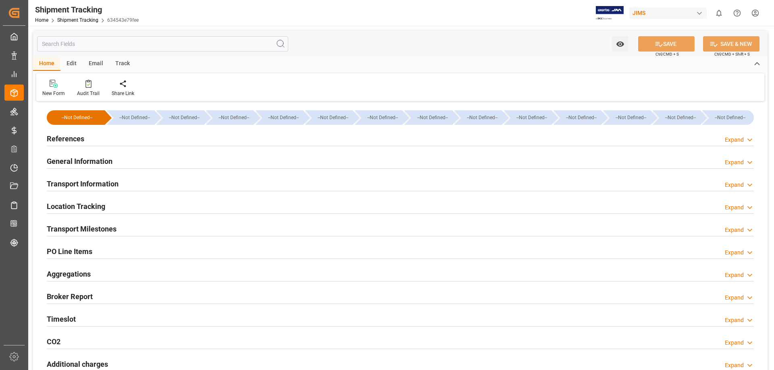
type input "14424.7628"
click at [62, 183] on h2 "Transport Information" at bounding box center [83, 184] width 72 height 11
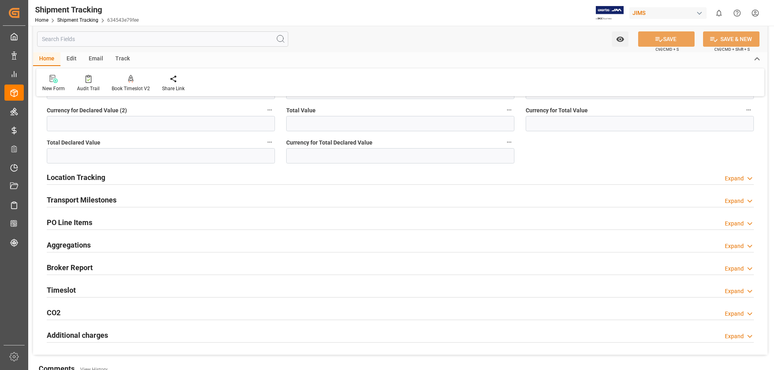
scroll to position [336, 0]
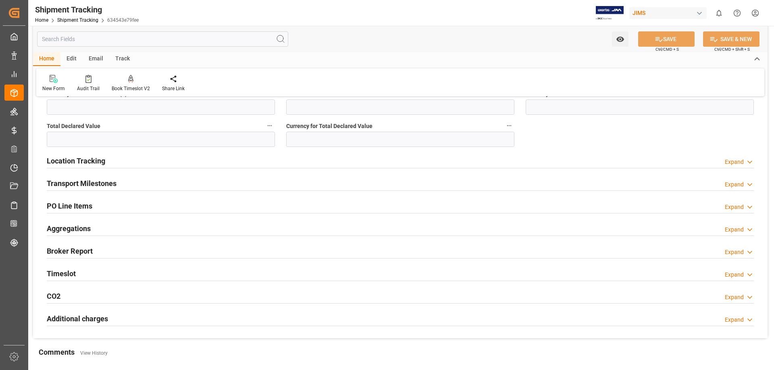
click at [94, 185] on h2 "Transport Milestones" at bounding box center [82, 183] width 70 height 11
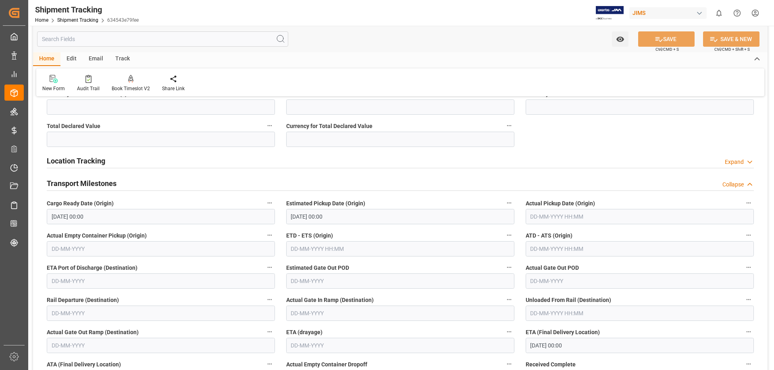
click at [542, 218] on input "text" at bounding box center [640, 216] width 228 height 15
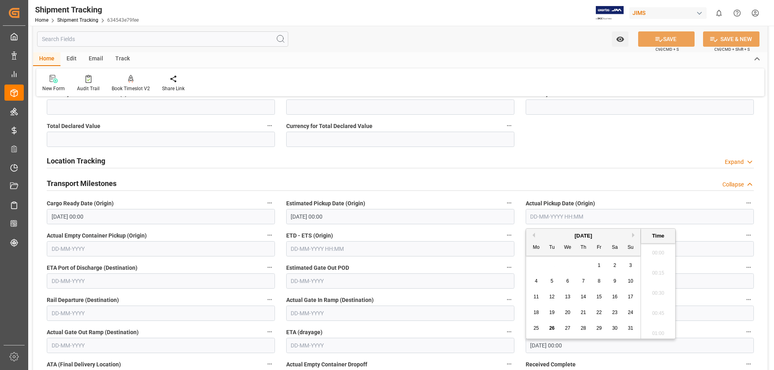
scroll to position [910, 0]
click at [535, 330] on span "25" at bounding box center [535, 329] width 5 height 6
type input "[DATE] 00:00"
click at [472, 199] on label "Estimated Pickup Date (Origin)" at bounding box center [400, 203] width 228 height 11
click at [504, 199] on button "Estimated Pickup Date (Origin)" at bounding box center [509, 203] width 10 height 10
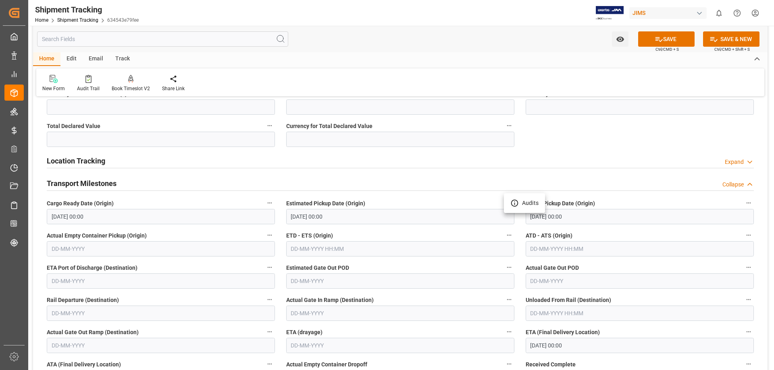
click at [452, 151] on div at bounding box center [387, 185] width 774 height 370
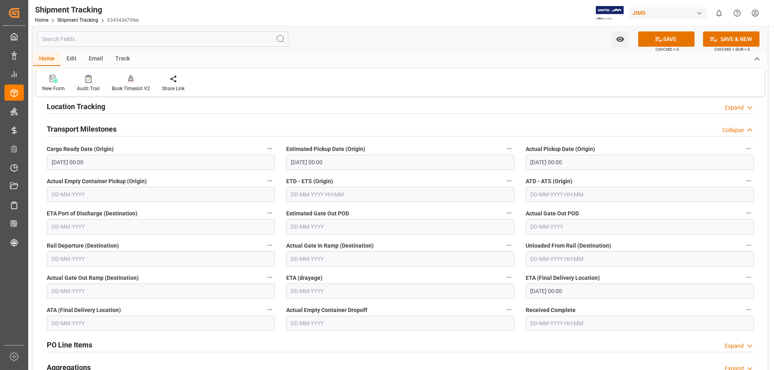
scroll to position [470, 0]
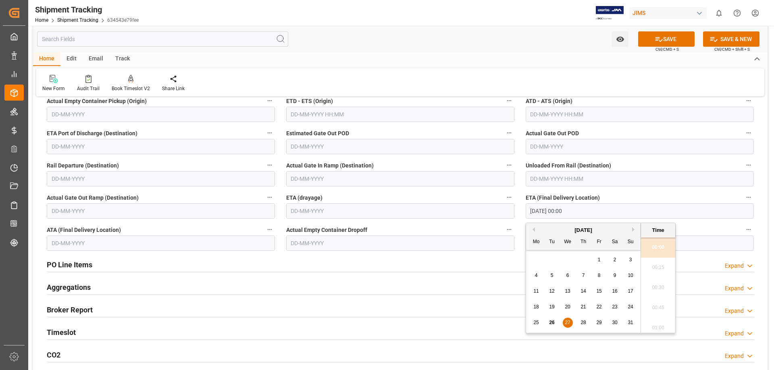
click at [553, 212] on input "[DATE] 00:00" at bounding box center [640, 211] width 228 height 15
click at [583, 325] on span "28" at bounding box center [583, 323] width 5 height 6
type input "28-08-2025 00:00"
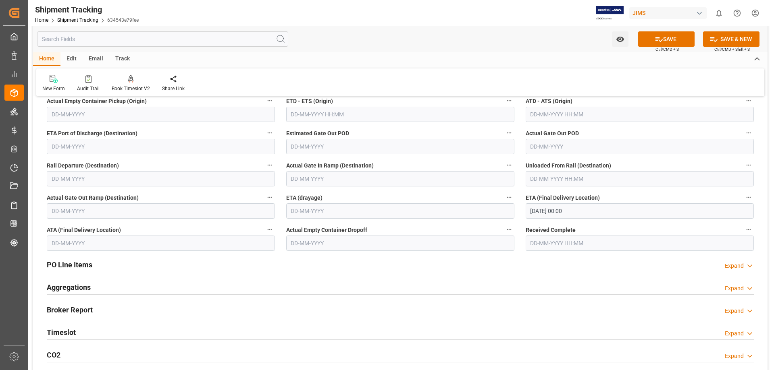
click at [478, 263] on div "PO Line Items Expand" at bounding box center [400, 264] width 707 height 15
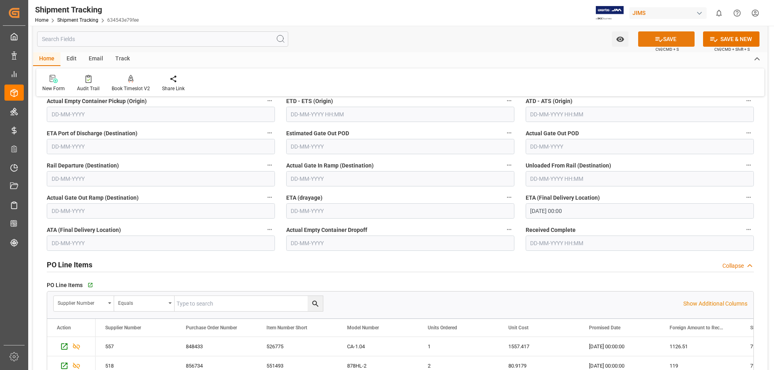
click at [659, 36] on icon at bounding box center [659, 39] width 8 height 8
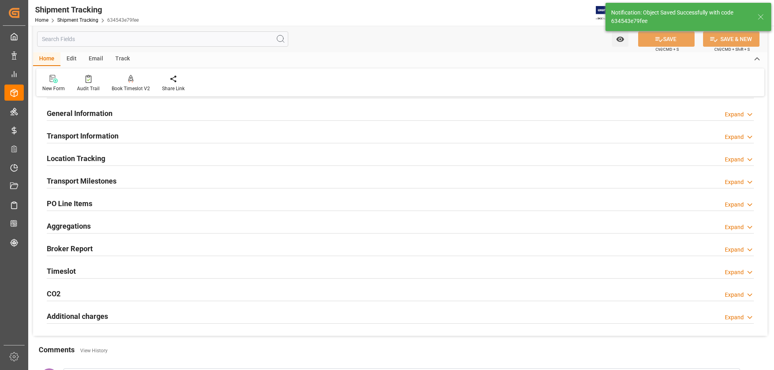
scroll to position [67, 0]
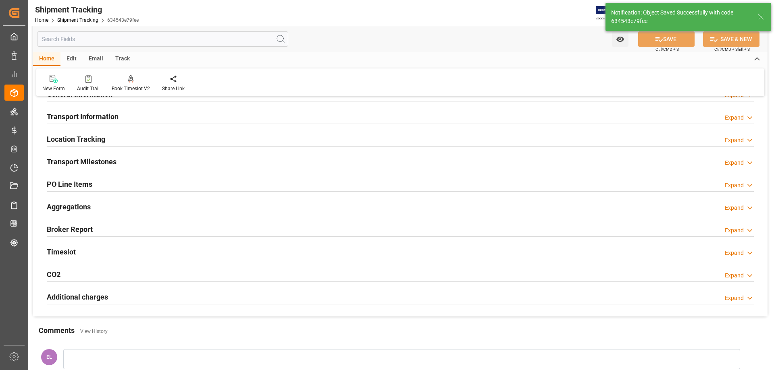
click at [74, 161] on h2 "Transport Milestones" at bounding box center [82, 161] width 70 height 11
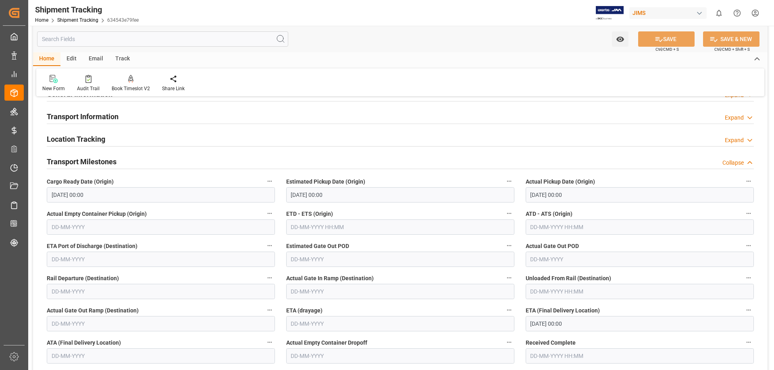
click at [74, 161] on h2 "Transport Milestones" at bounding box center [82, 161] width 70 height 11
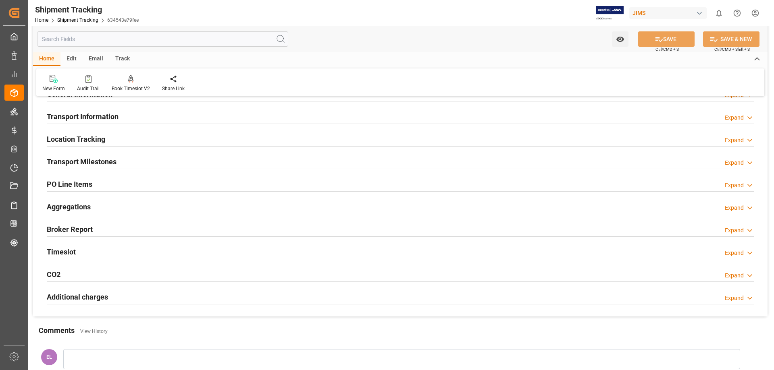
click at [82, 113] on h2 "Transport Information" at bounding box center [83, 116] width 72 height 11
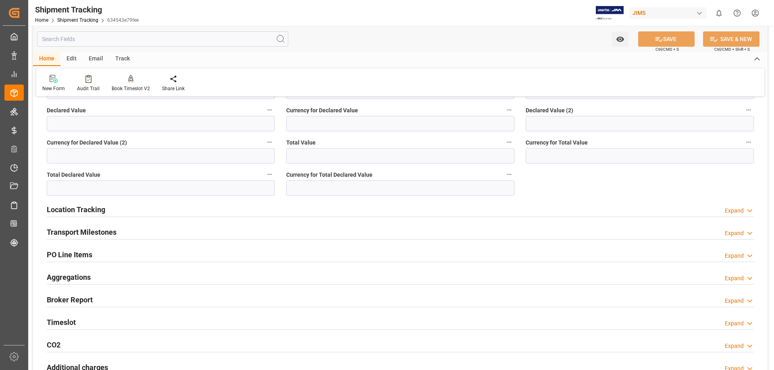
scroll to position [336, 0]
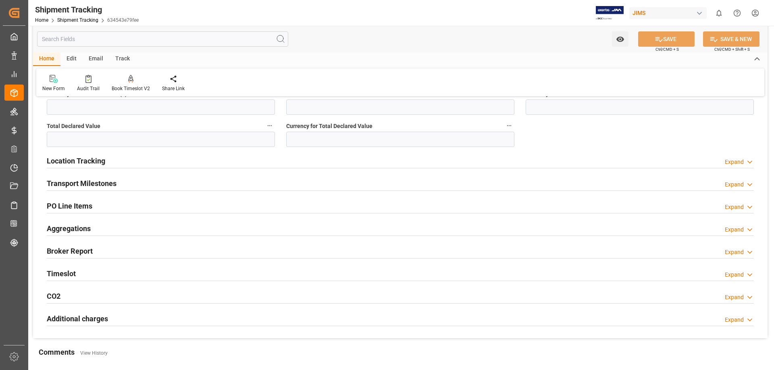
click at [75, 205] on h2 "PO Line Items" at bounding box center [70, 206] width 46 height 11
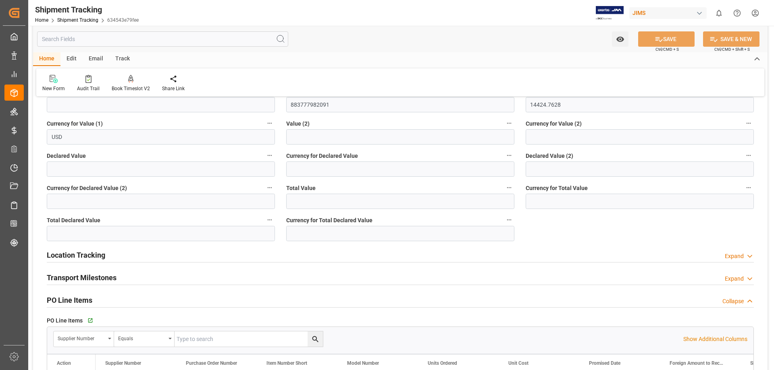
scroll to position [269, 0]
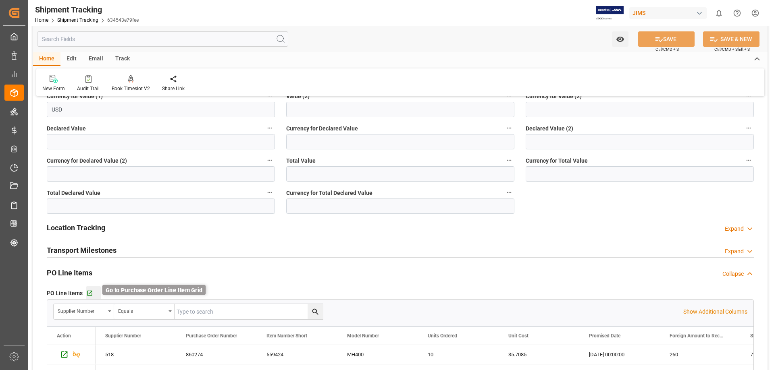
click at [92, 291] on icon "button" at bounding box center [89, 293] width 5 height 5
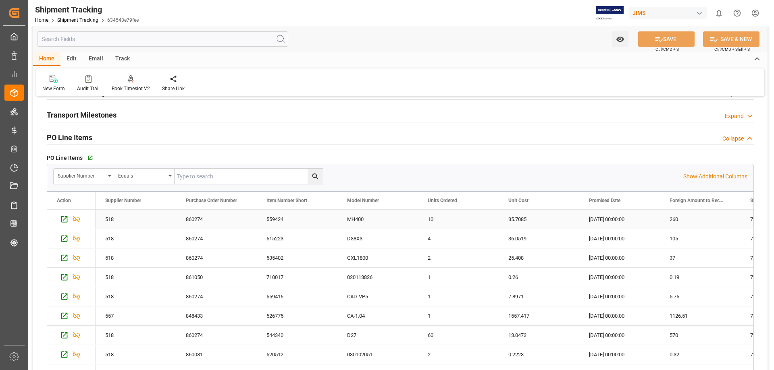
scroll to position [403, 0]
click at [109, 177] on icon "open menu" at bounding box center [109, 178] width 3 height 2
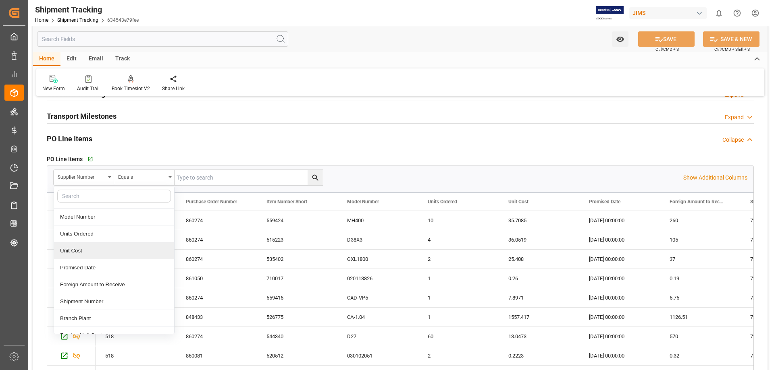
scroll to position [67, 0]
click at [102, 285] on div "Shipment Number" at bounding box center [114, 283] width 120 height 17
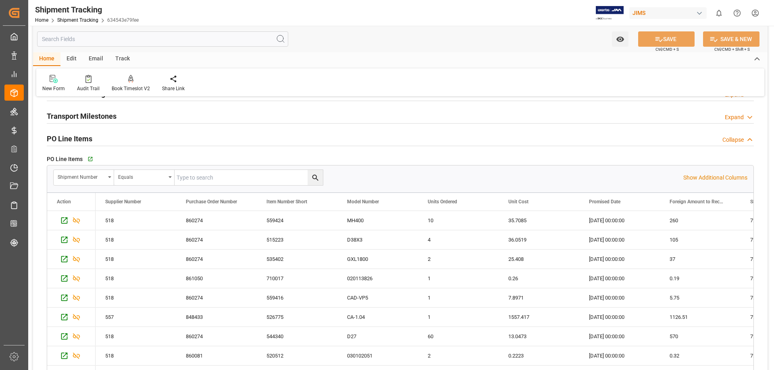
click at [233, 176] on input "text" at bounding box center [249, 177] width 148 height 15
type input "72702"
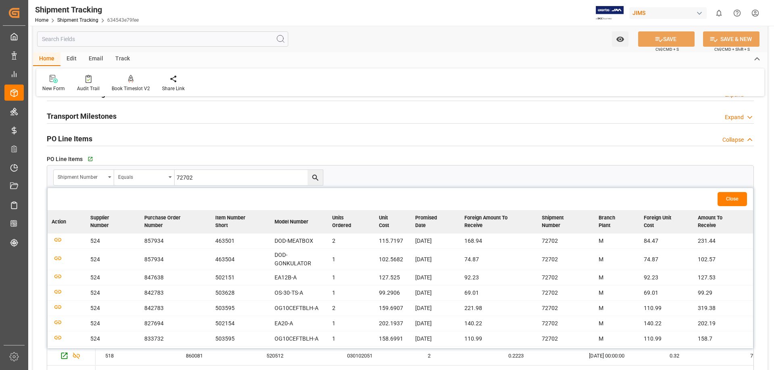
scroll to position [29, 0]
click at [57, 339] on icon "button" at bounding box center [58, 340] width 10 height 10
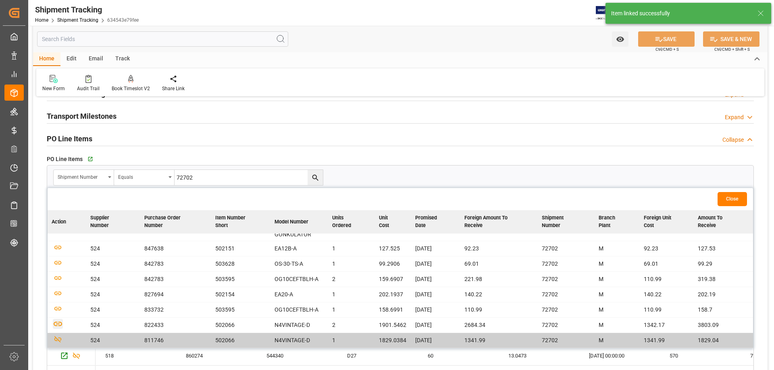
click at [59, 324] on icon "button" at bounding box center [58, 324] width 10 height 10
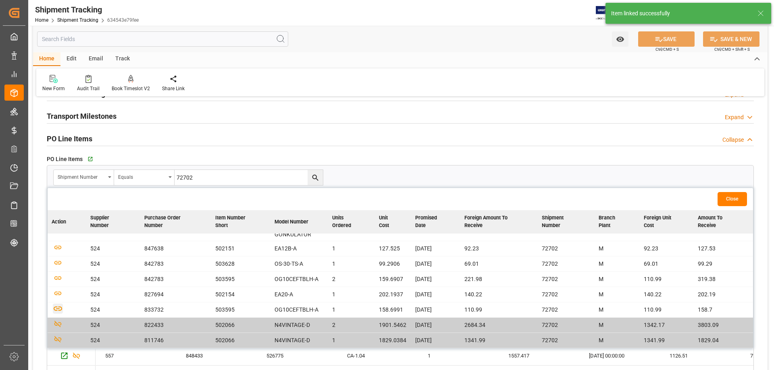
click at [57, 309] on icon "button" at bounding box center [58, 309] width 8 height 4
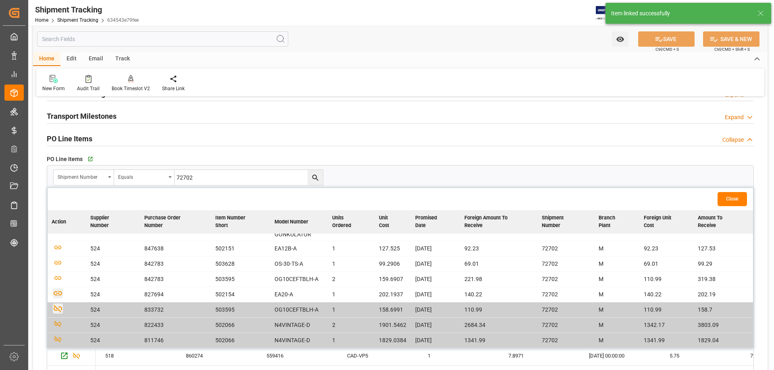
click at [58, 293] on icon "button" at bounding box center [58, 294] width 10 height 10
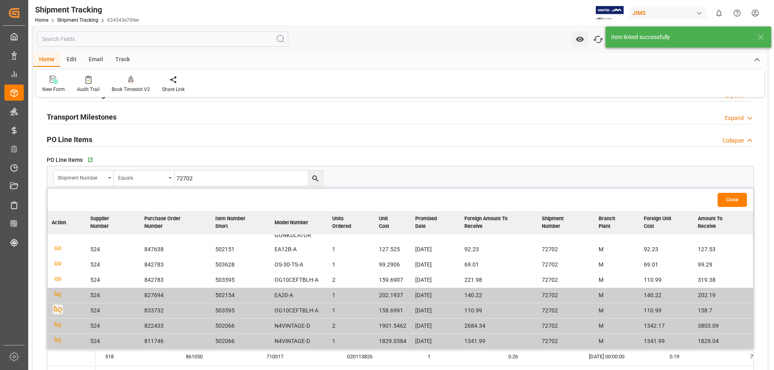
scroll to position [403, 0]
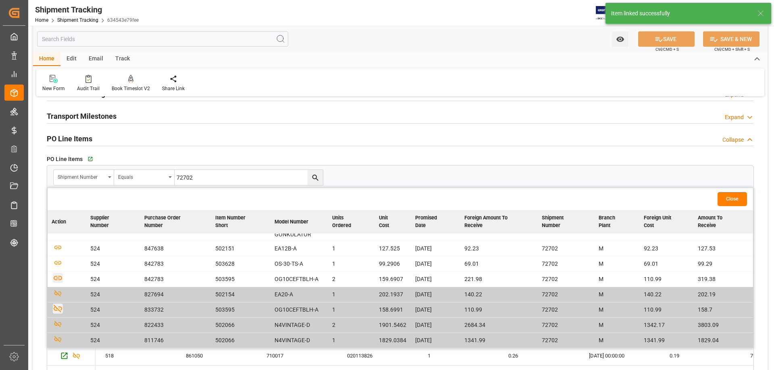
click at [58, 279] on icon "button" at bounding box center [58, 278] width 10 height 10
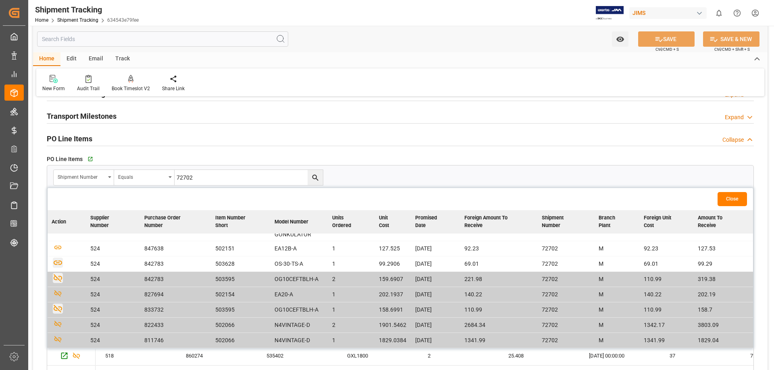
click at [56, 262] on icon "button" at bounding box center [58, 263] width 10 height 10
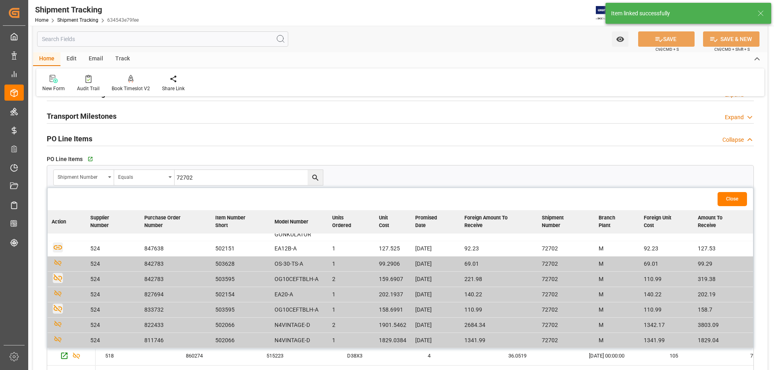
click at [56, 246] on icon "button" at bounding box center [58, 248] width 8 height 4
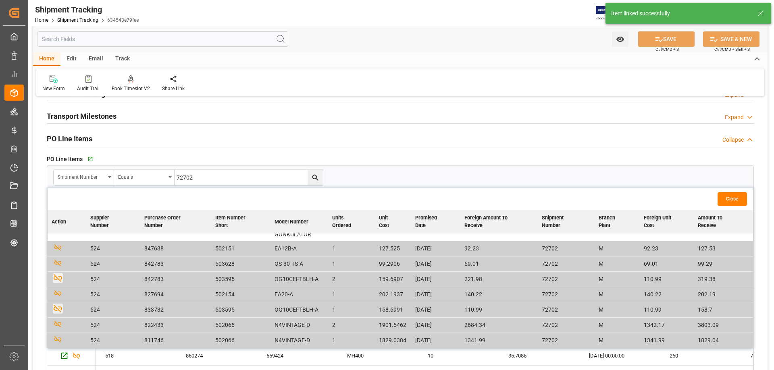
scroll to position [0, 0]
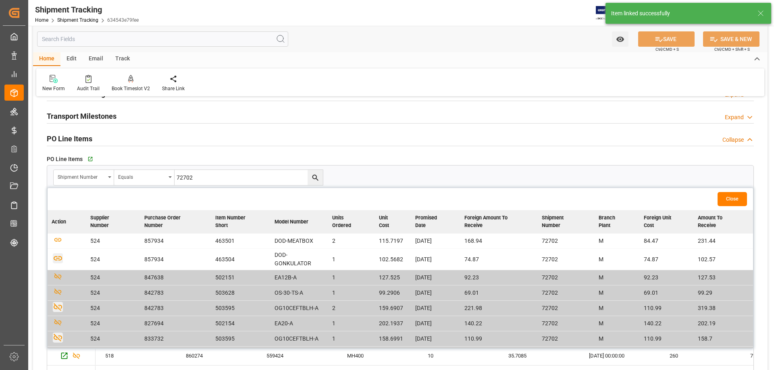
click at [59, 259] on icon "button" at bounding box center [58, 258] width 10 height 10
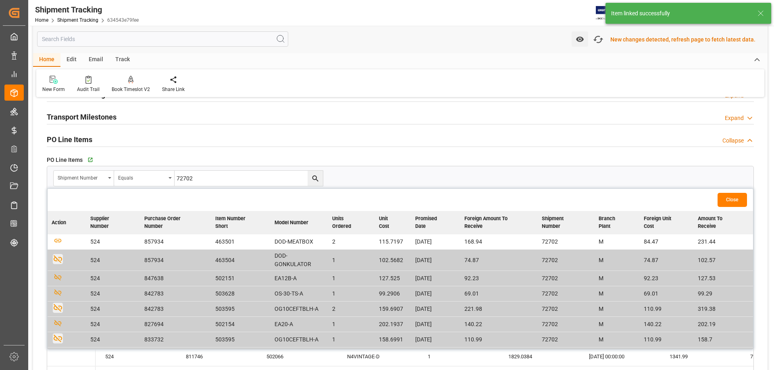
scroll to position [403, 0]
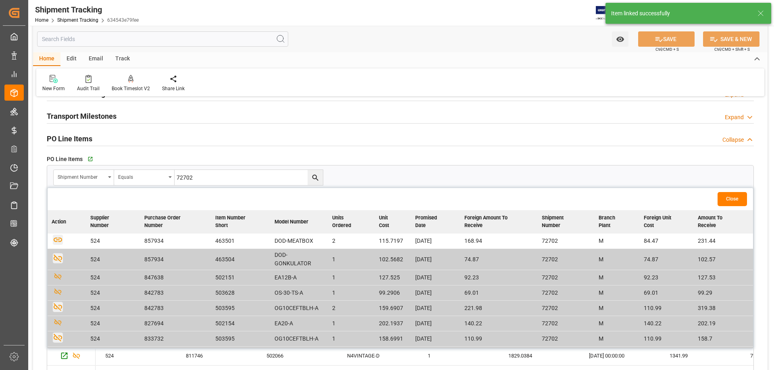
click at [58, 237] on icon "button" at bounding box center [58, 240] width 10 height 10
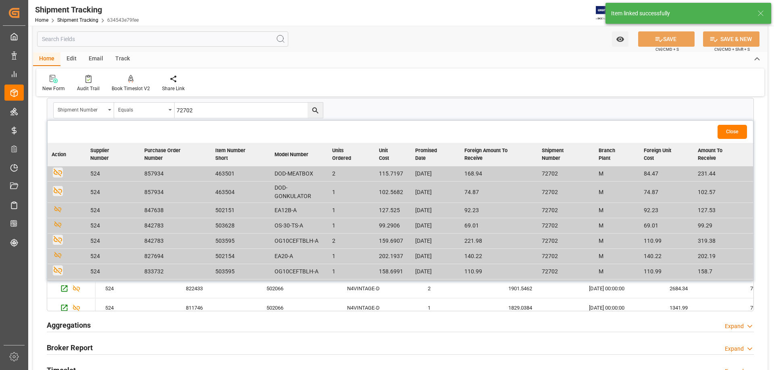
scroll to position [29, 0]
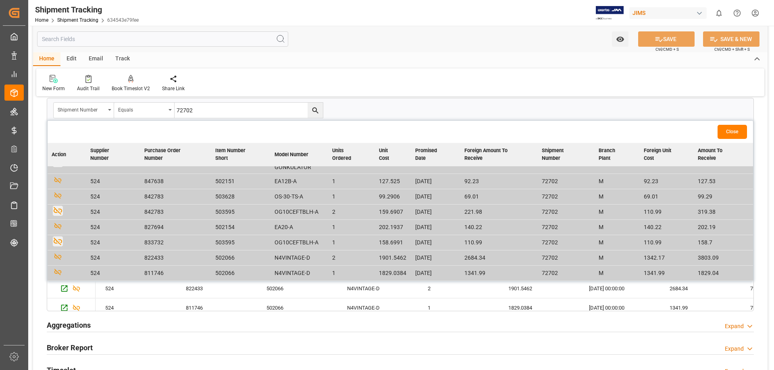
click at [735, 132] on button "Close" at bounding box center [732, 132] width 29 height 14
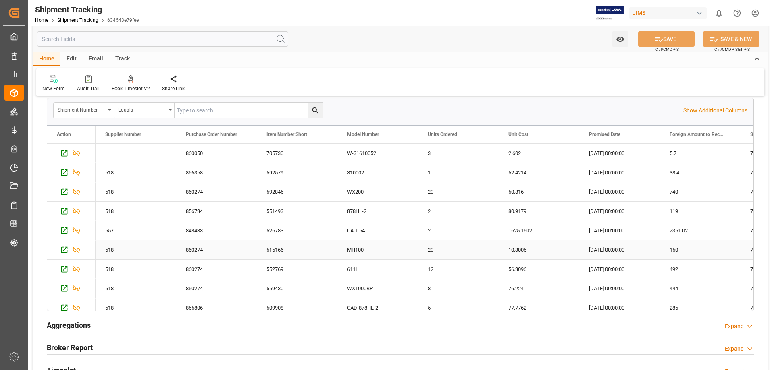
scroll to position [0, 0]
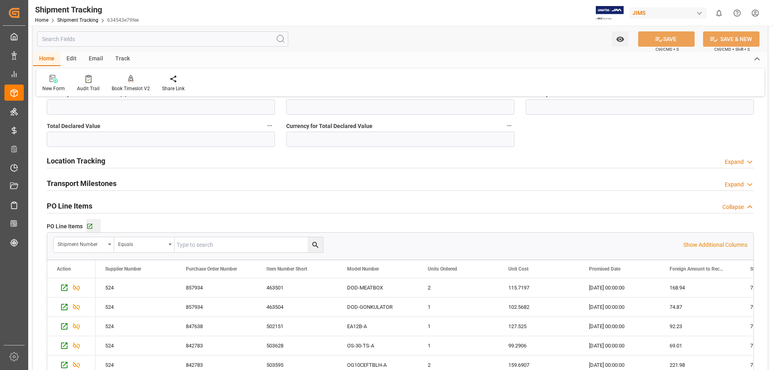
click at [94, 225] on div "Go to Purchase Order Line Item Grid" at bounding box center [93, 226] width 15 height 7
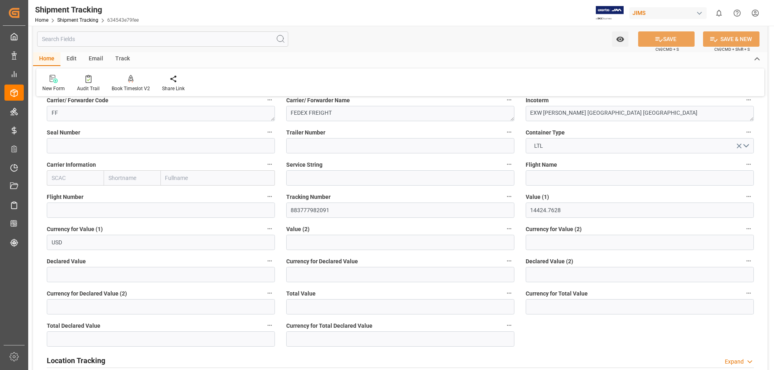
scroll to position [134, 0]
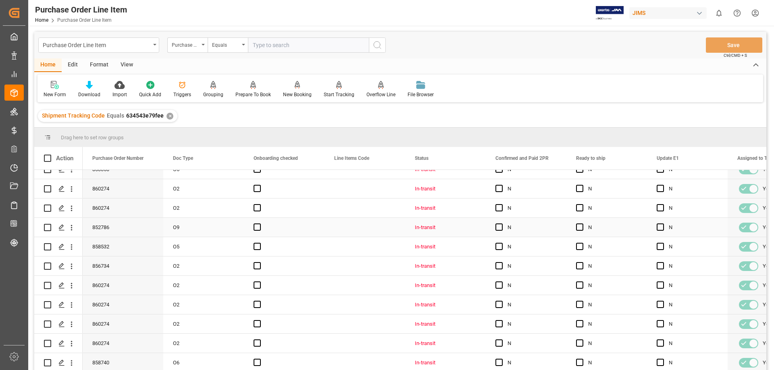
scroll to position [458, 0]
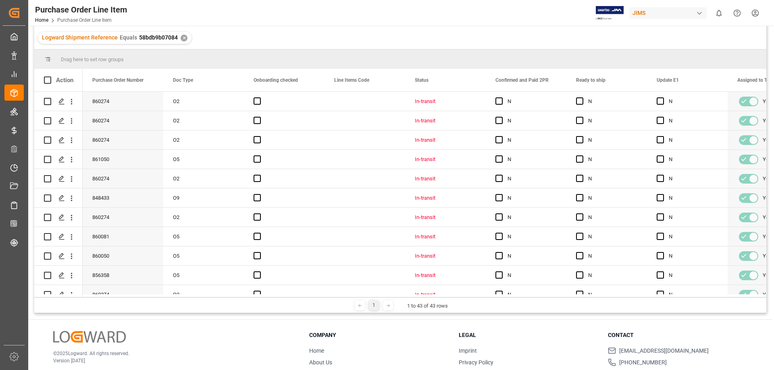
scroll to position [52, 0]
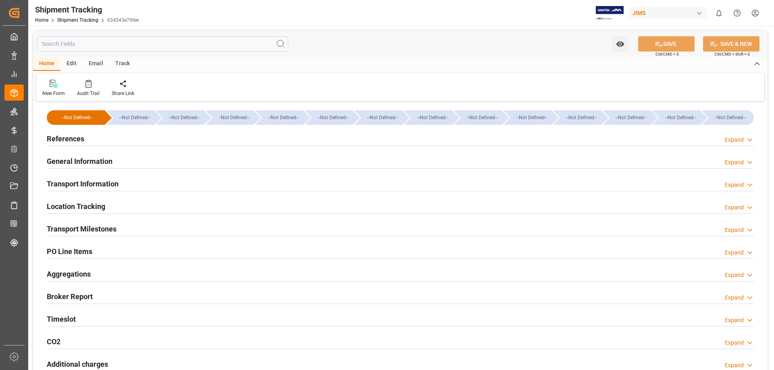
type input "19329.3328"
click at [99, 186] on h2 "Transport Information" at bounding box center [83, 184] width 72 height 11
